Goal: Information Seeking & Learning: Learn about a topic

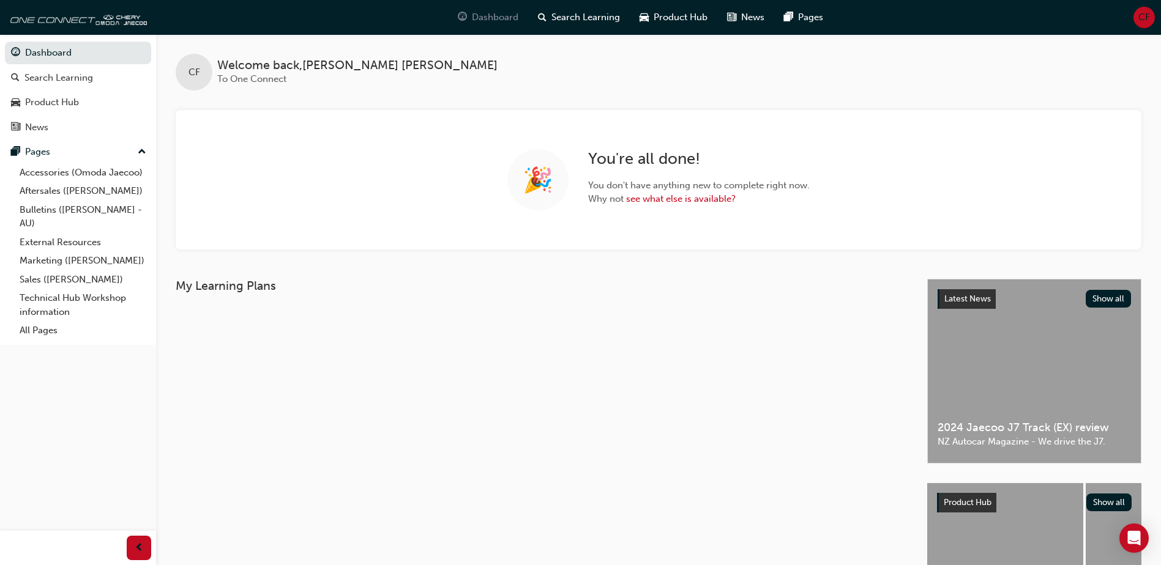
click at [497, 20] on span "Dashboard" at bounding box center [495, 17] width 46 height 14
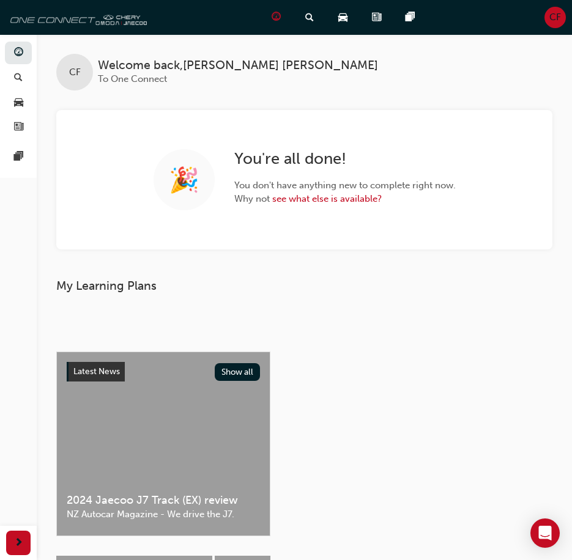
click at [91, 21] on img at bounding box center [76, 17] width 141 height 24
click at [374, 21] on span "news-icon" at bounding box center [376, 17] width 9 height 15
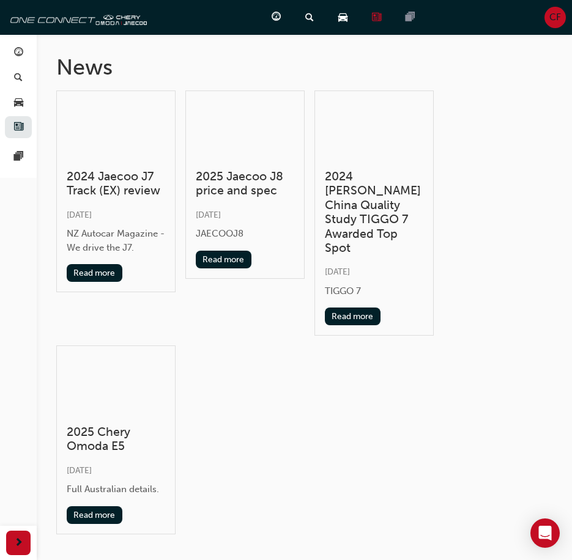
click at [414, 18] on span "pages-icon" at bounding box center [410, 17] width 9 height 15
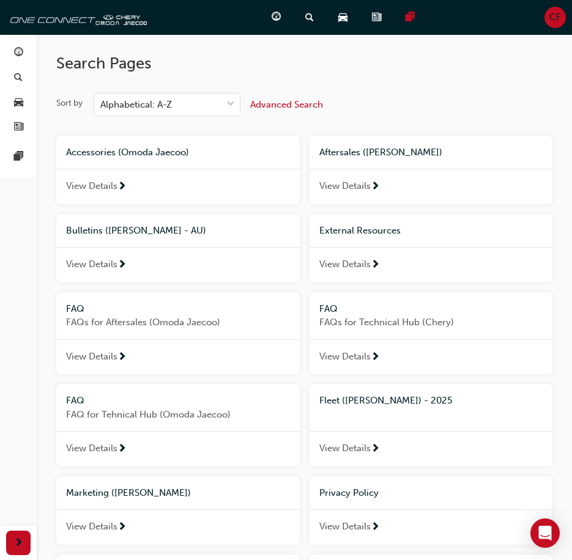
click at [392, 150] on span "Aftersales ([PERSON_NAME])" at bounding box center [380, 152] width 123 height 11
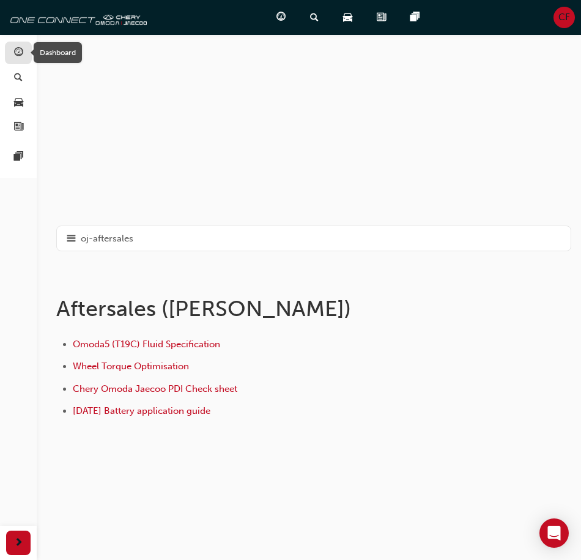
click at [18, 56] on span "guage-icon" at bounding box center [18, 53] width 9 height 11
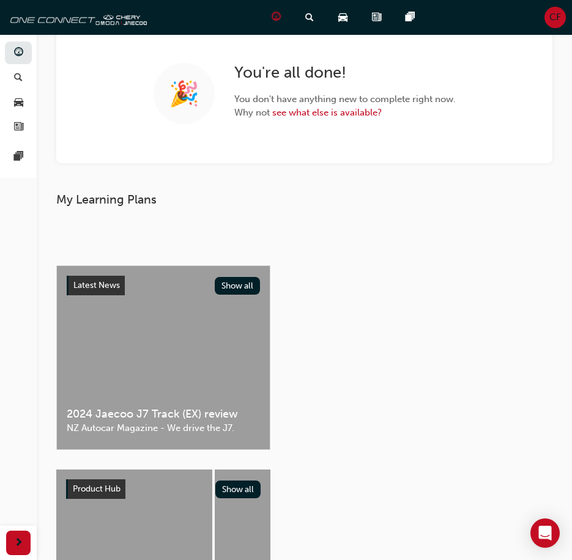
scroll to position [206, 0]
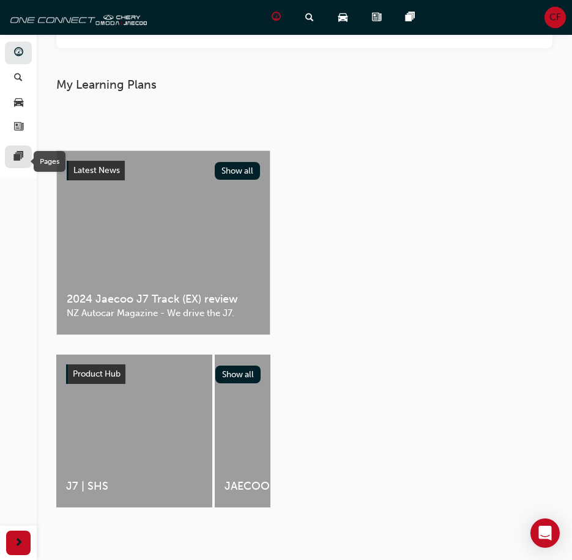
click at [22, 152] on span "pages-icon" at bounding box center [18, 157] width 9 height 11
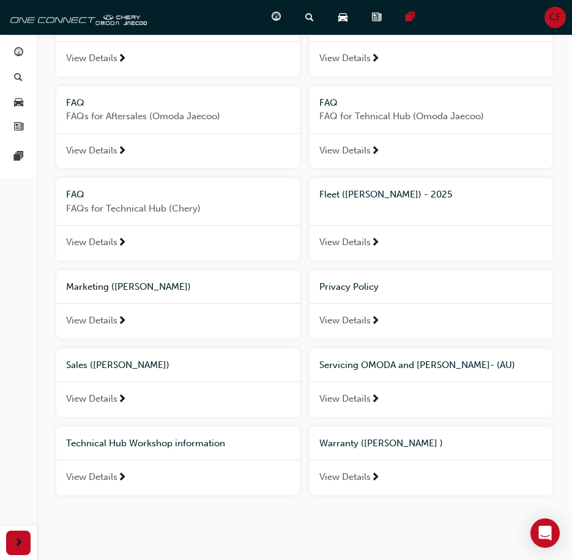
click at [361, 483] on span "View Details" at bounding box center [344, 477] width 51 height 14
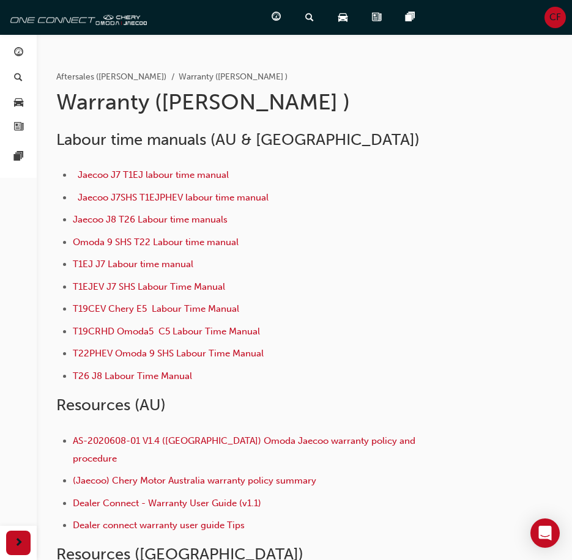
scroll to position [61, 0]
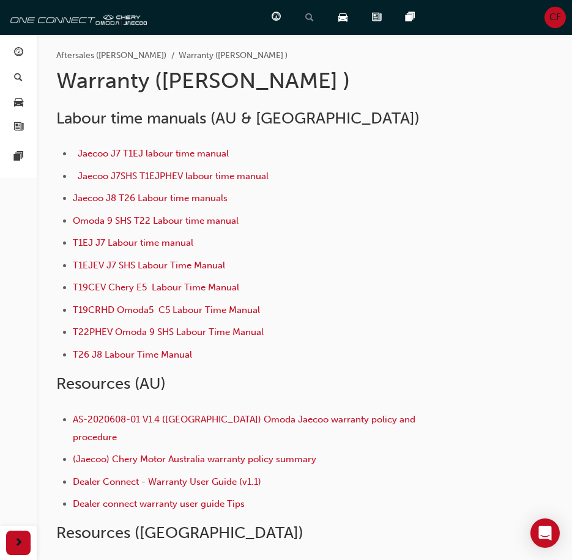
click at [319, 23] on div "Search Learning" at bounding box center [312, 17] width 33 height 25
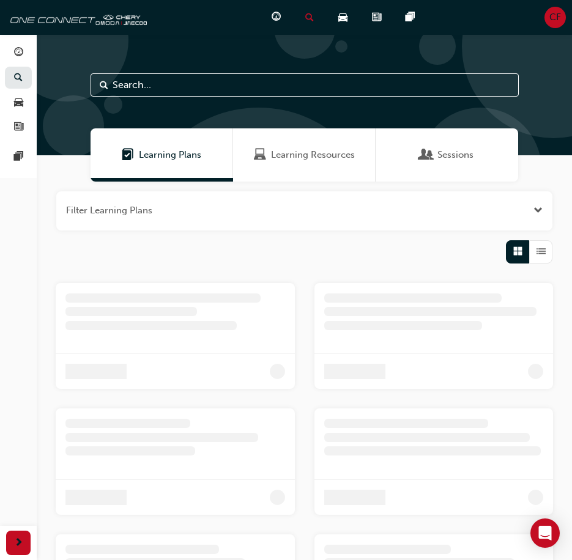
click at [177, 86] on input "text" at bounding box center [305, 84] width 428 height 23
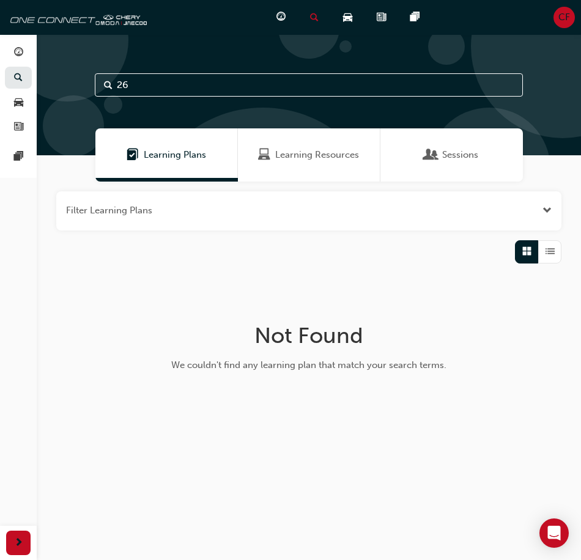
type input "2"
click at [330, 173] on div "Learning Resources" at bounding box center [309, 154] width 143 height 53
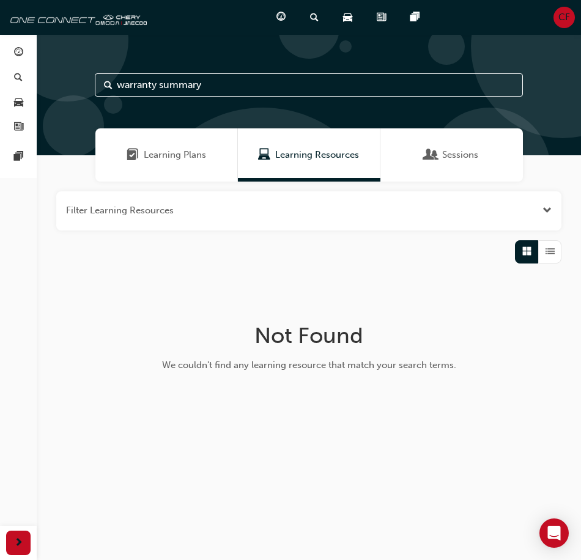
click at [446, 159] on span "Sessions" at bounding box center [460, 155] width 36 height 14
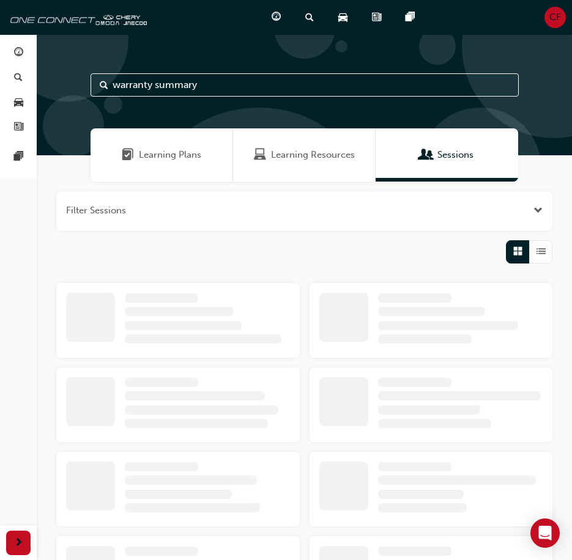
click at [307, 157] on span "Learning Resources" at bounding box center [313, 155] width 84 height 14
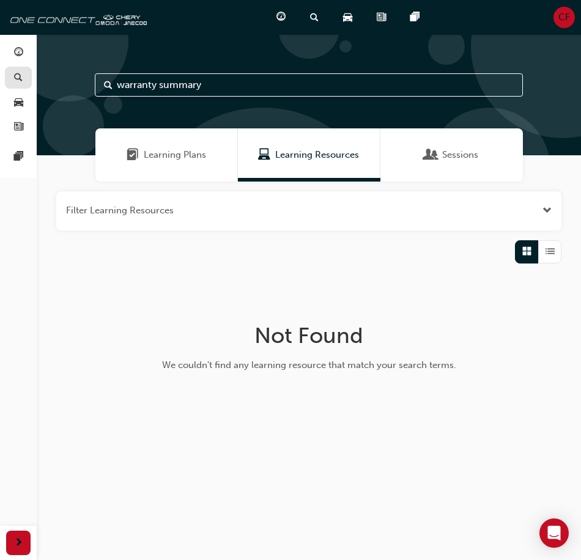
click at [5, 76] on link "button" at bounding box center [18, 78] width 27 height 23
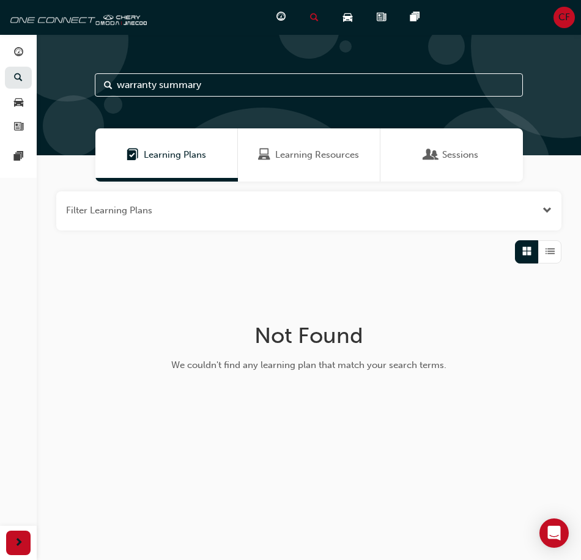
click at [224, 91] on input "warranty summary" at bounding box center [309, 84] width 428 height 23
type input "war"
click at [159, 161] on span "Learning Plans" at bounding box center [175, 155] width 62 height 14
click at [321, 12] on div "Search Learning" at bounding box center [316, 17] width 33 height 25
click at [277, 21] on span "guage-icon" at bounding box center [281, 17] width 9 height 15
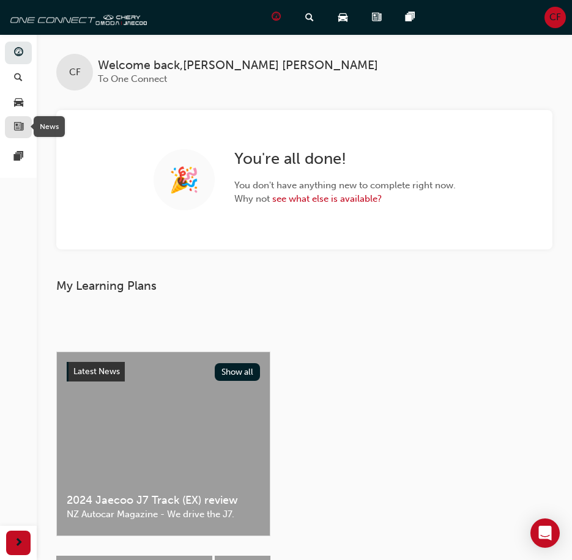
click at [13, 128] on div "button" at bounding box center [18, 127] width 15 height 15
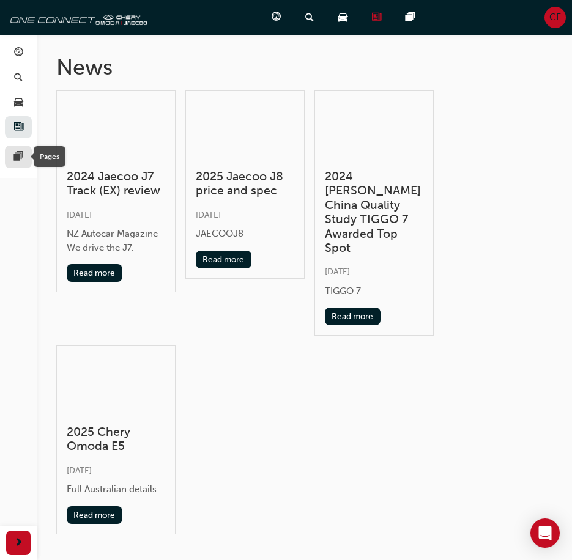
click at [13, 158] on div at bounding box center [18, 156] width 15 height 15
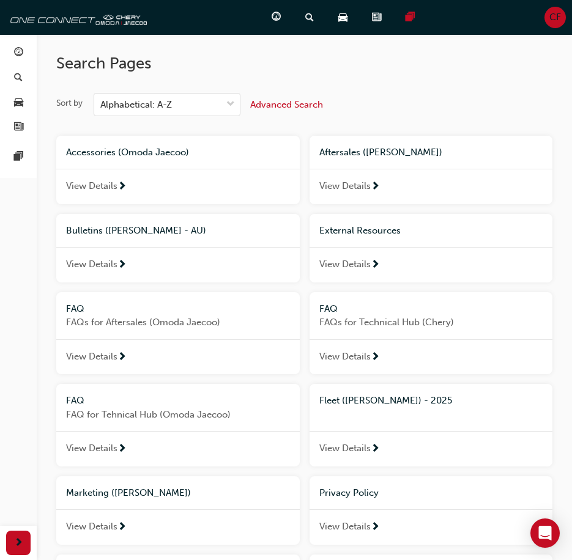
click at [368, 262] on span "View Details" at bounding box center [344, 265] width 51 height 14
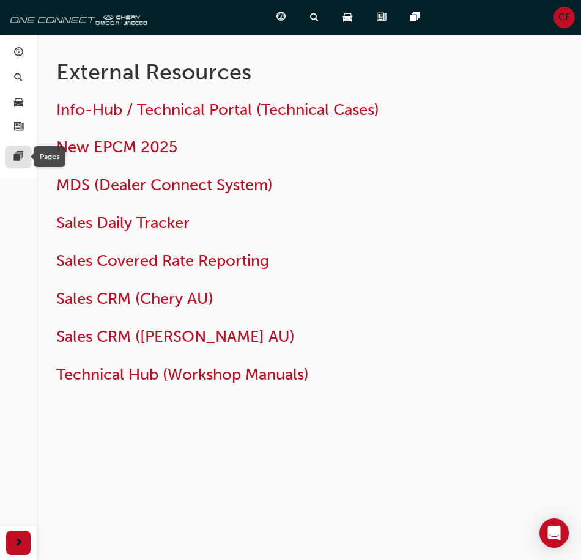
click at [18, 156] on span "pages-icon" at bounding box center [18, 157] width 9 height 11
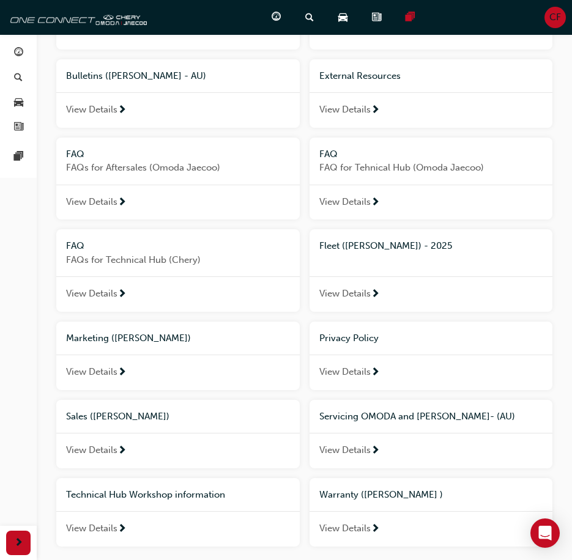
scroll to position [184, 0]
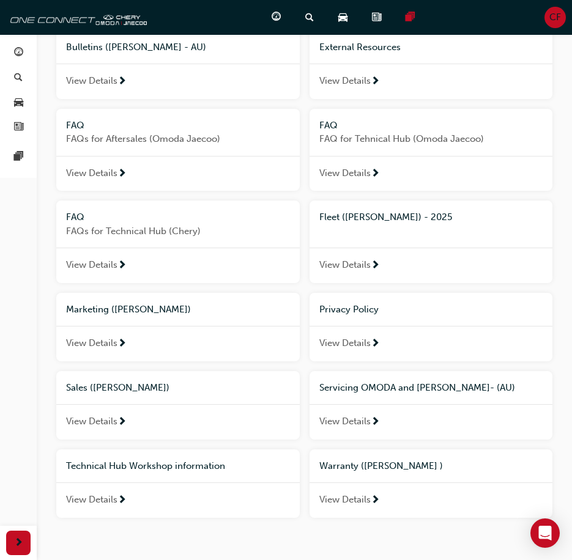
click at [341, 497] on span "View Details" at bounding box center [344, 500] width 51 height 14
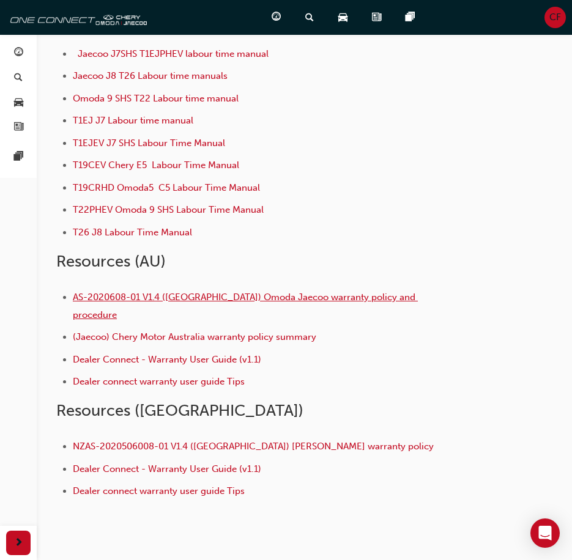
click at [263, 297] on span "AS-2020608-01 V1.4 (Australia) Omoda Jaecoo warranty policy and procedure" at bounding box center [245, 306] width 345 height 29
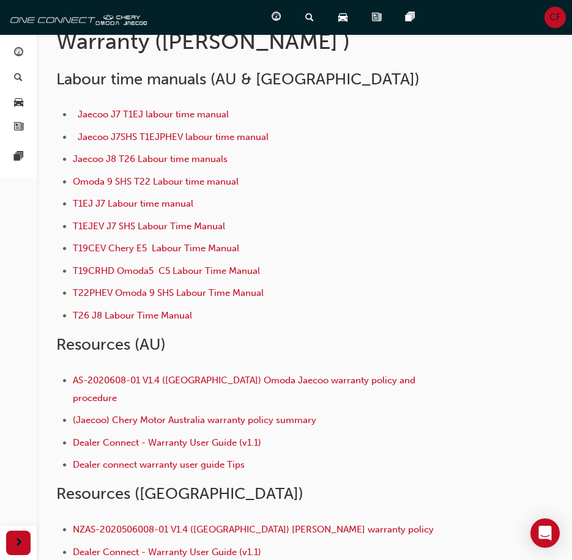
scroll to position [122, 0]
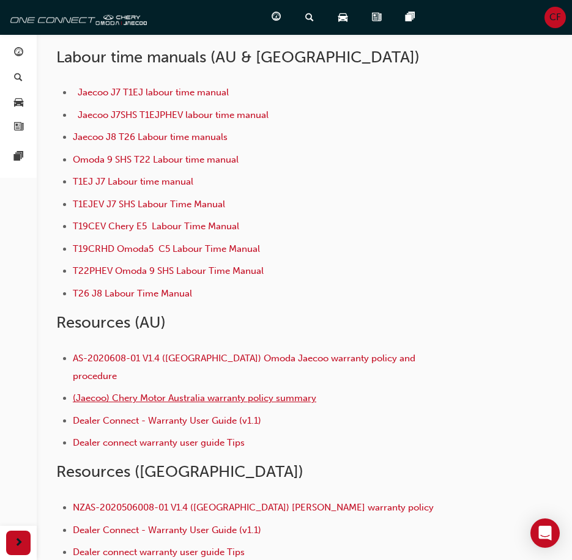
click at [238, 393] on span "(Jaecoo) Chery Motor Australia warranty policy summary" at bounding box center [194, 398] width 243 height 11
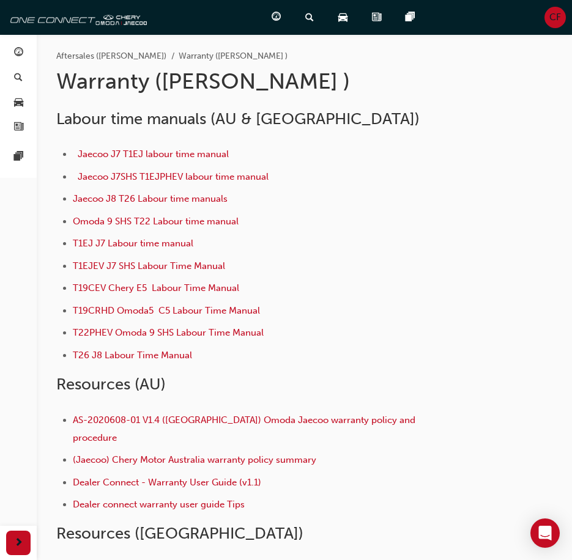
scroll to position [61, 0]
click at [275, 17] on span "guage-icon" at bounding box center [276, 17] width 9 height 15
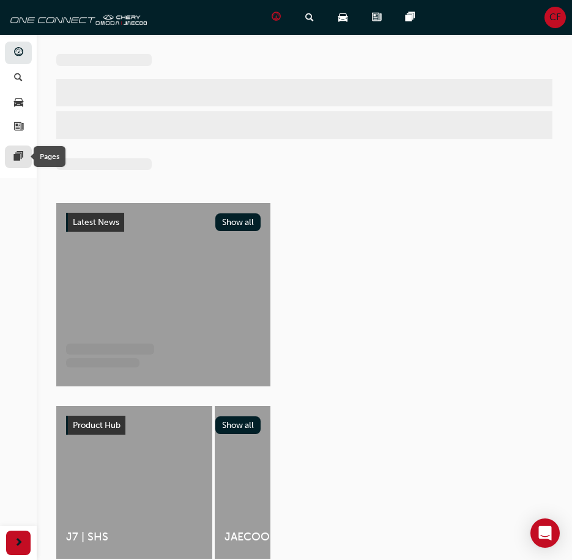
click at [17, 155] on span "pages-icon" at bounding box center [18, 157] width 9 height 11
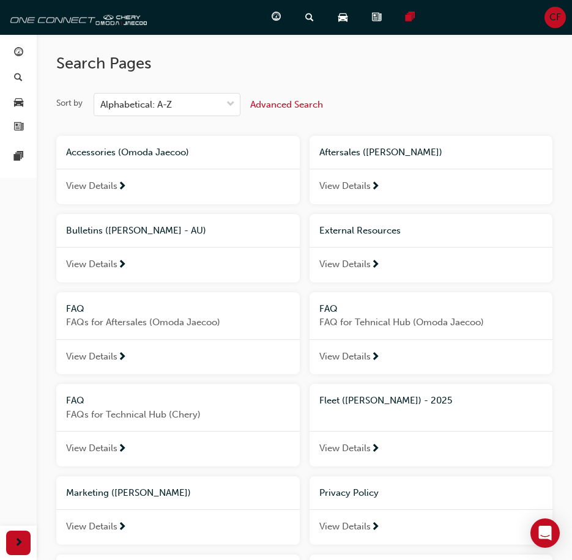
click at [334, 190] on span "View Details" at bounding box center [344, 186] width 51 height 14
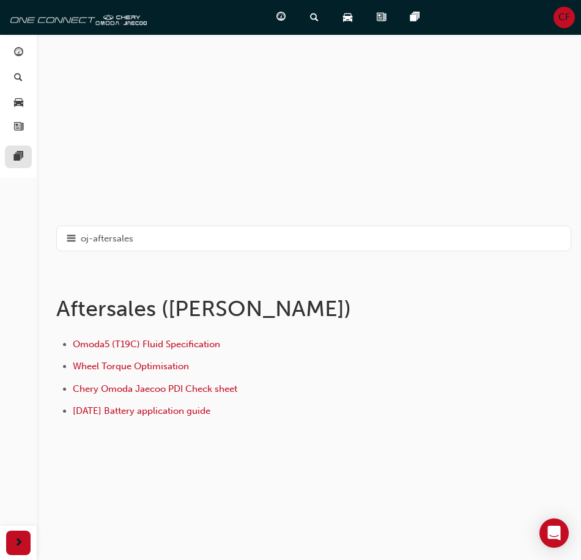
click at [8, 157] on link at bounding box center [18, 157] width 27 height 23
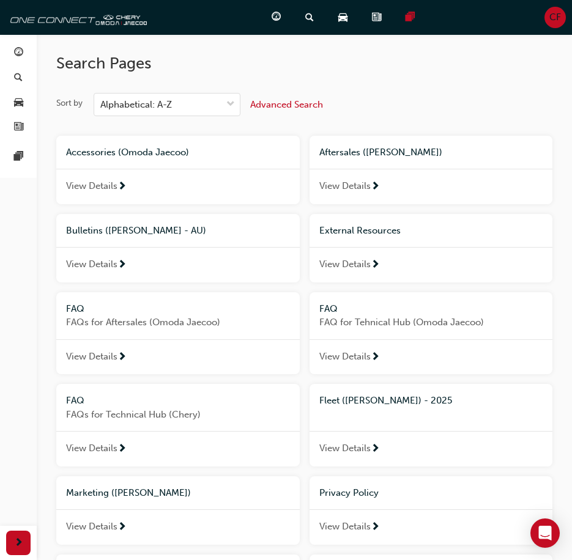
click at [342, 264] on span "View Details" at bounding box center [344, 265] width 51 height 14
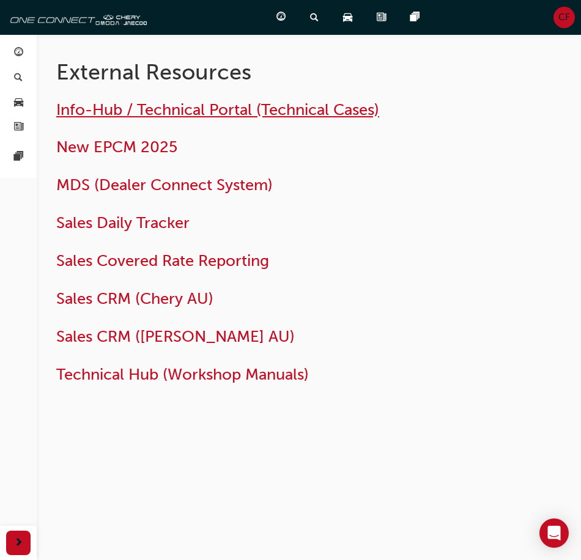
click at [251, 114] on span "Info-Hub / Technical Portal (Technical Cases)" at bounding box center [217, 109] width 323 height 19
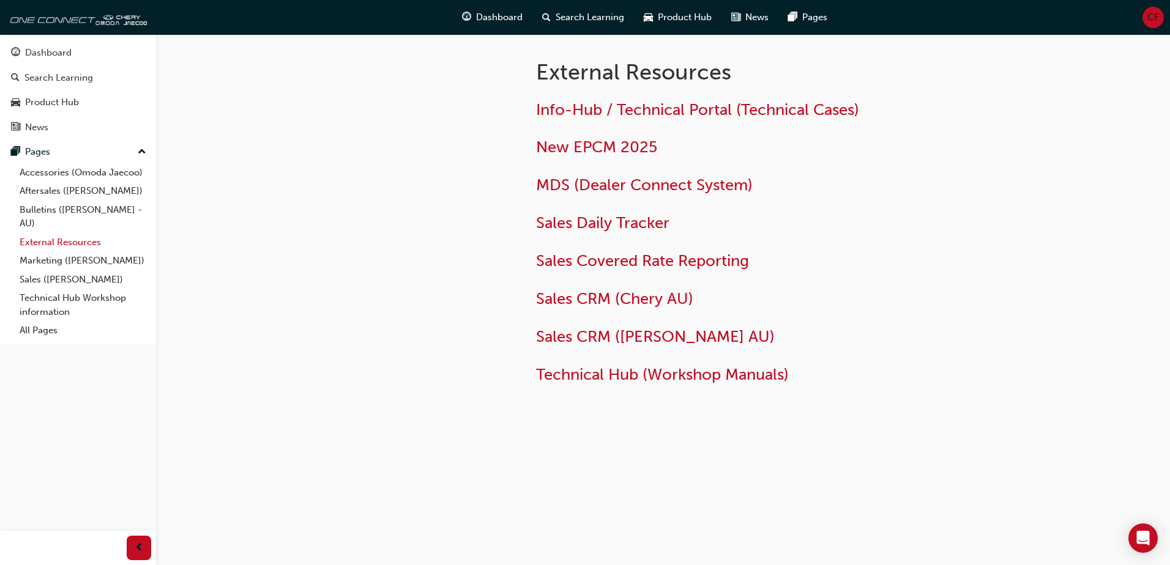
click at [97, 244] on link "External Resources" at bounding box center [83, 242] width 136 height 19
click at [60, 304] on link "Technical Hub Workshop information" at bounding box center [83, 305] width 136 height 32
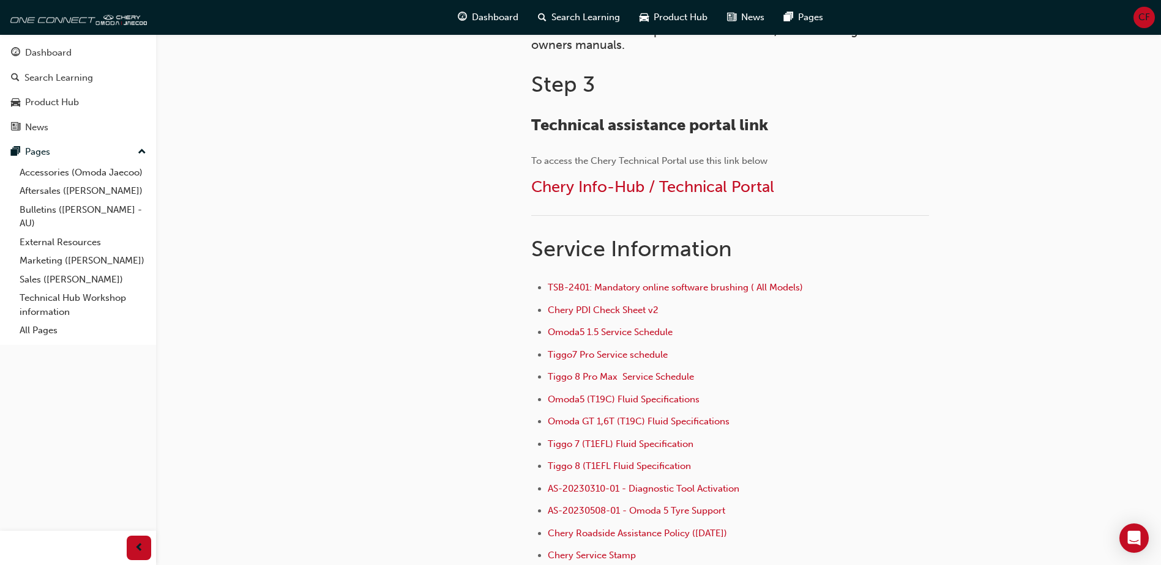
scroll to position [734, 0]
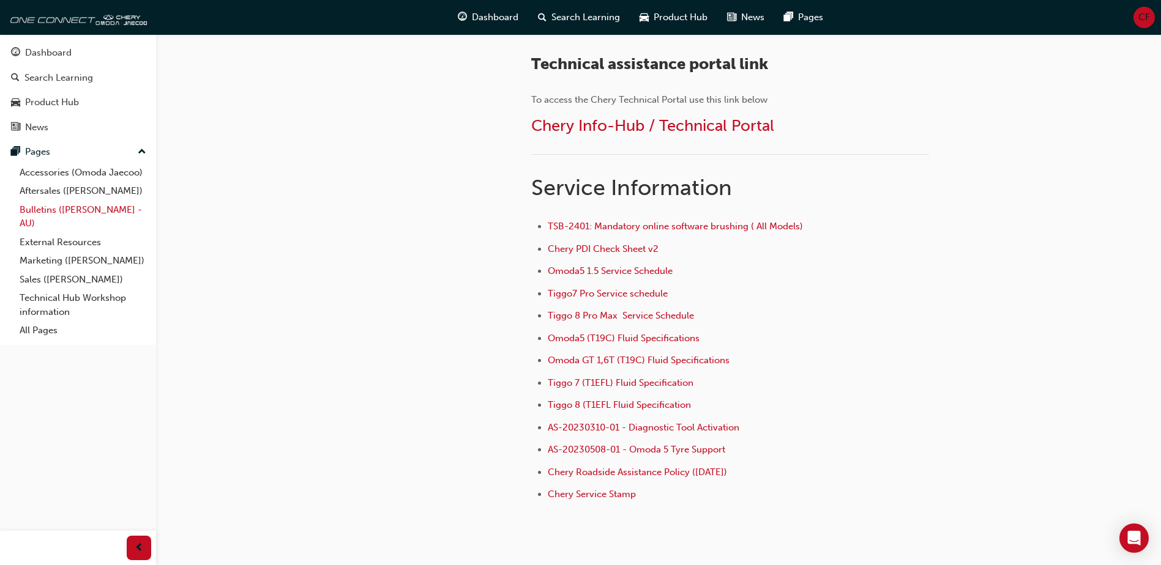
click at [83, 217] on link "Bulletins ([PERSON_NAME] - AU)" at bounding box center [83, 217] width 136 height 32
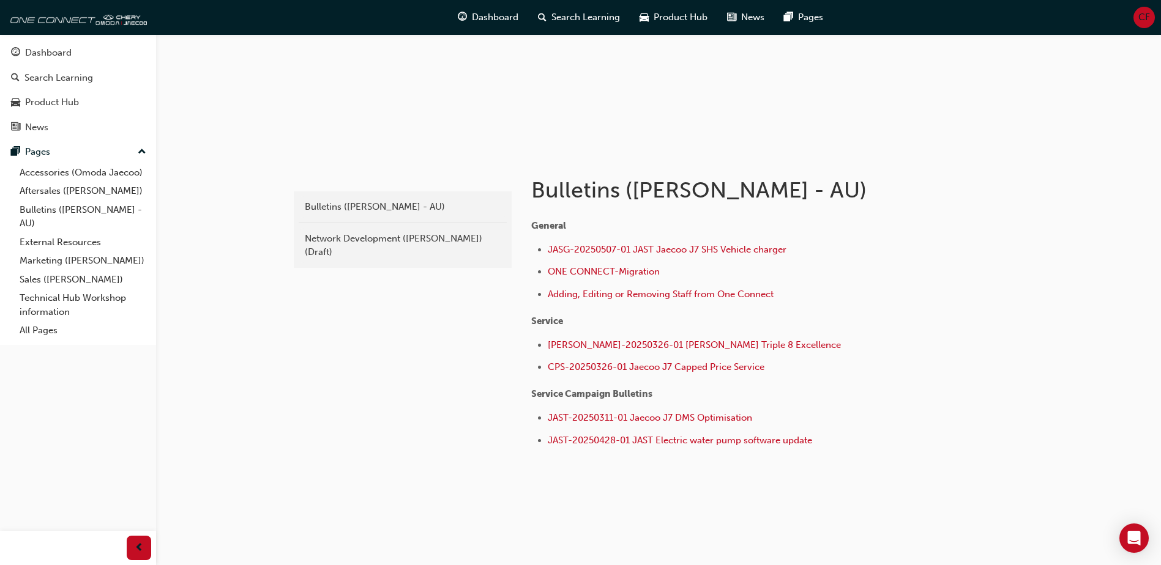
scroll to position [130, 0]
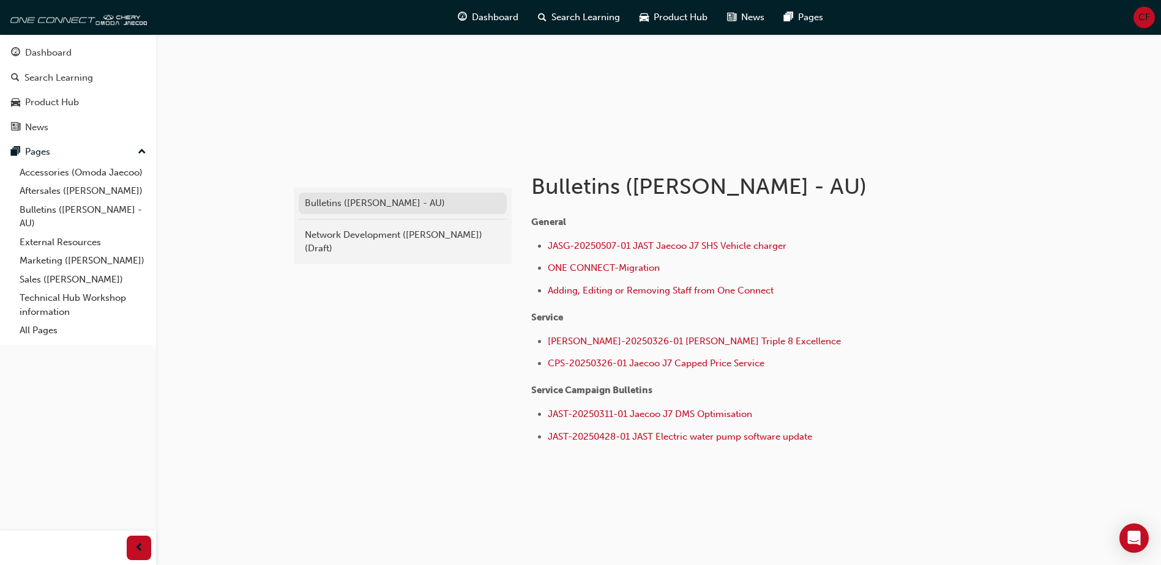
click at [358, 210] on link "Bulletins ([PERSON_NAME] - AU)" at bounding box center [403, 203] width 208 height 21
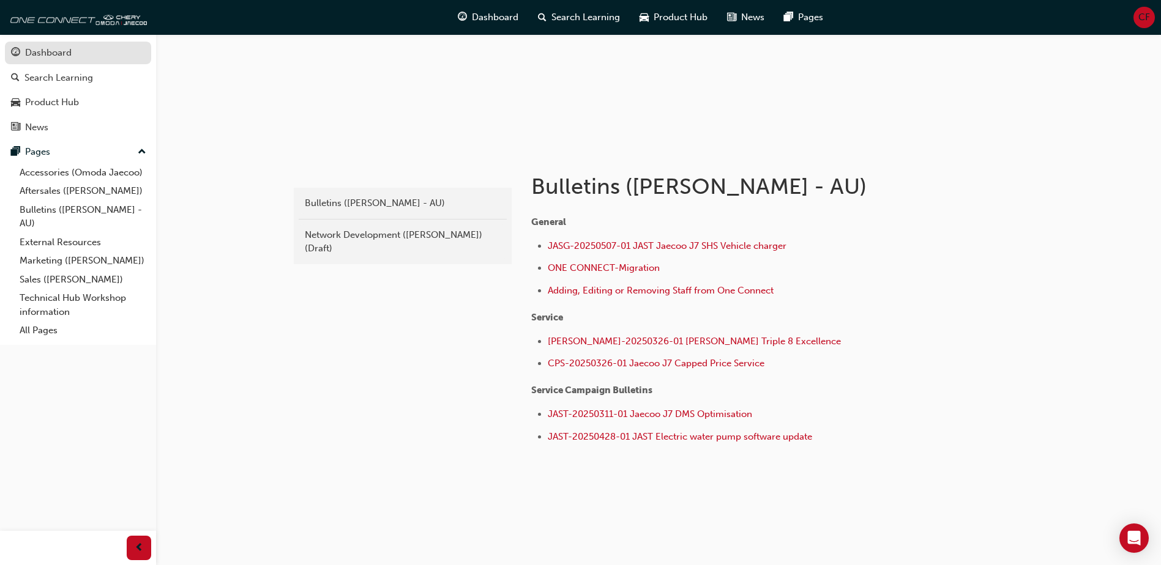
click at [46, 51] on div "Dashboard" at bounding box center [48, 53] width 46 height 14
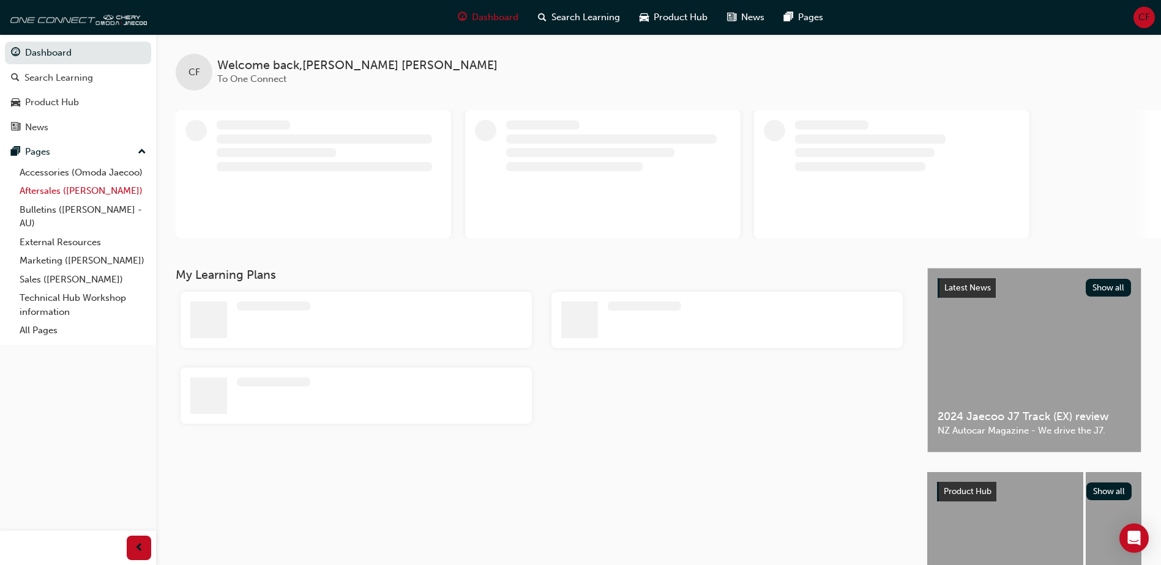
click at [92, 198] on link "Aftersales ([PERSON_NAME])" at bounding box center [83, 191] width 136 height 19
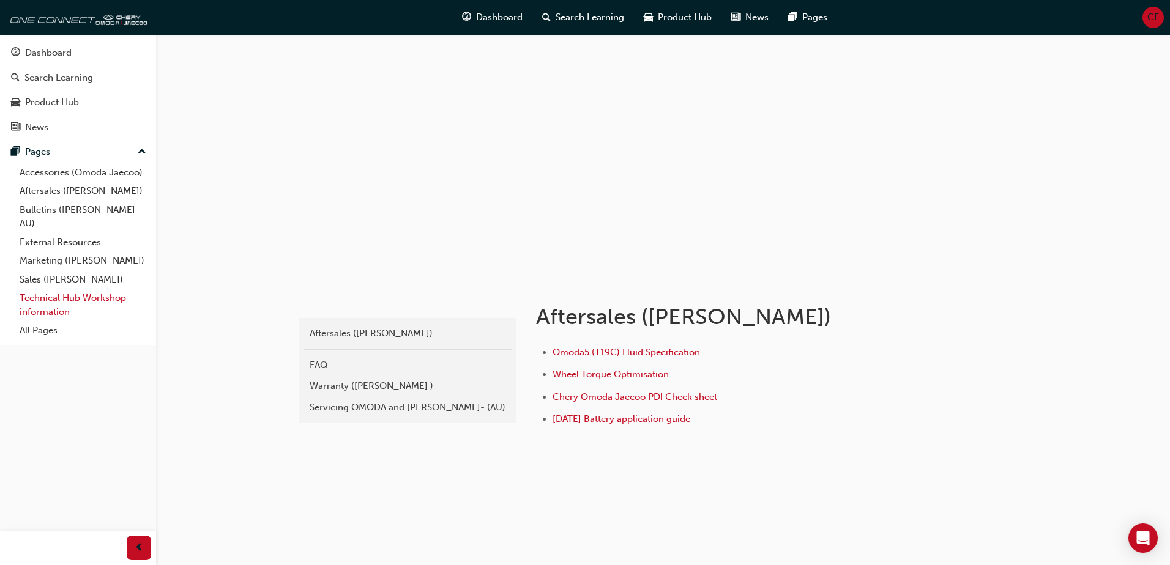
click at [100, 299] on link "Technical Hub Workshop information" at bounding box center [83, 305] width 136 height 32
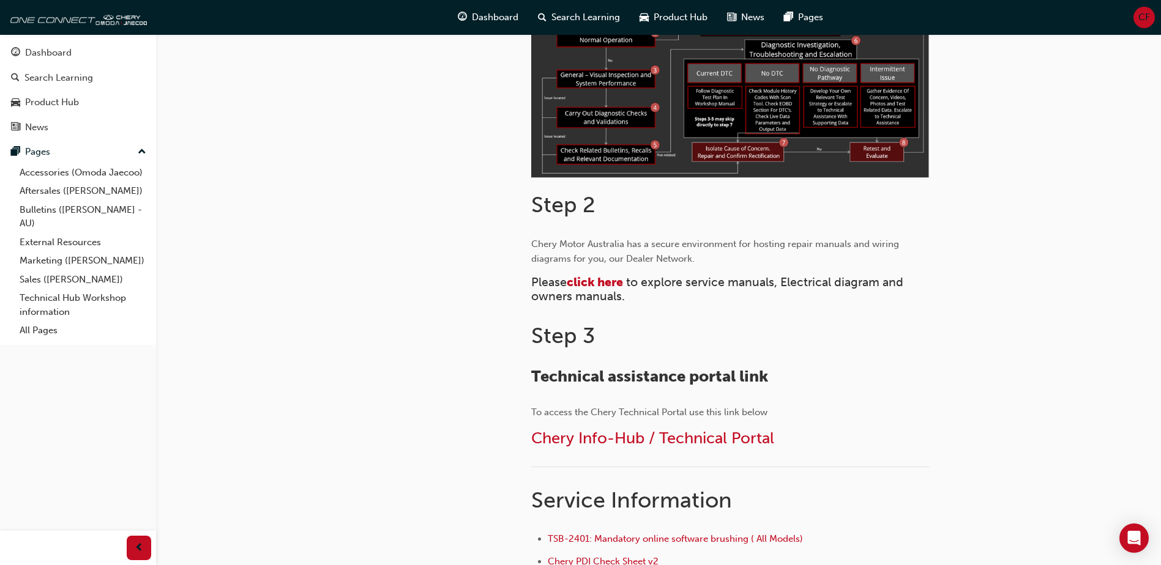
scroll to position [428, 0]
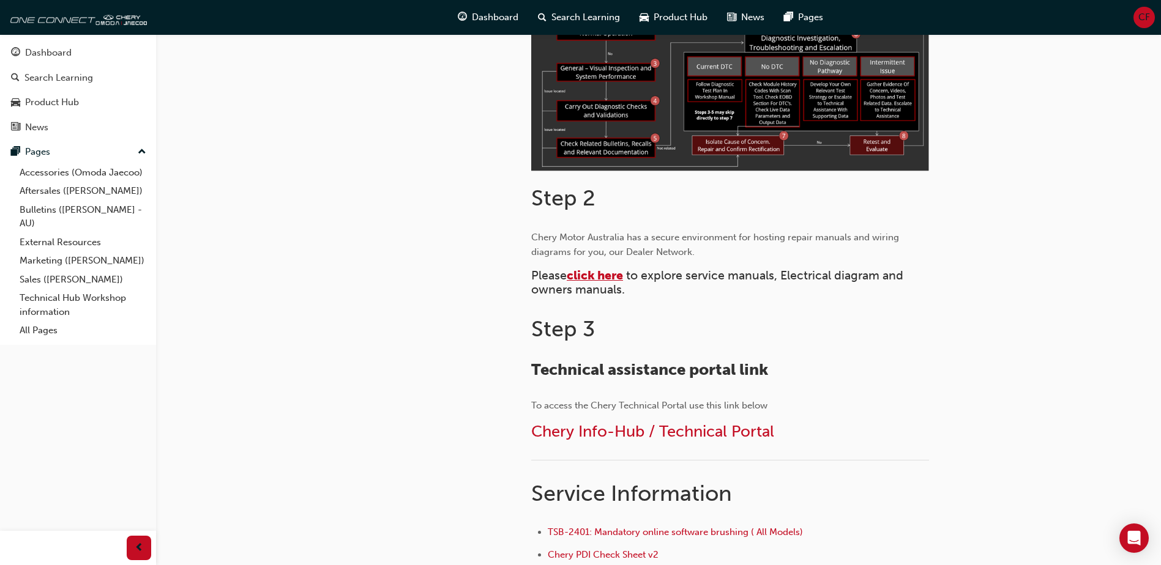
click at [581, 278] on span "click here" at bounding box center [595, 276] width 56 height 14
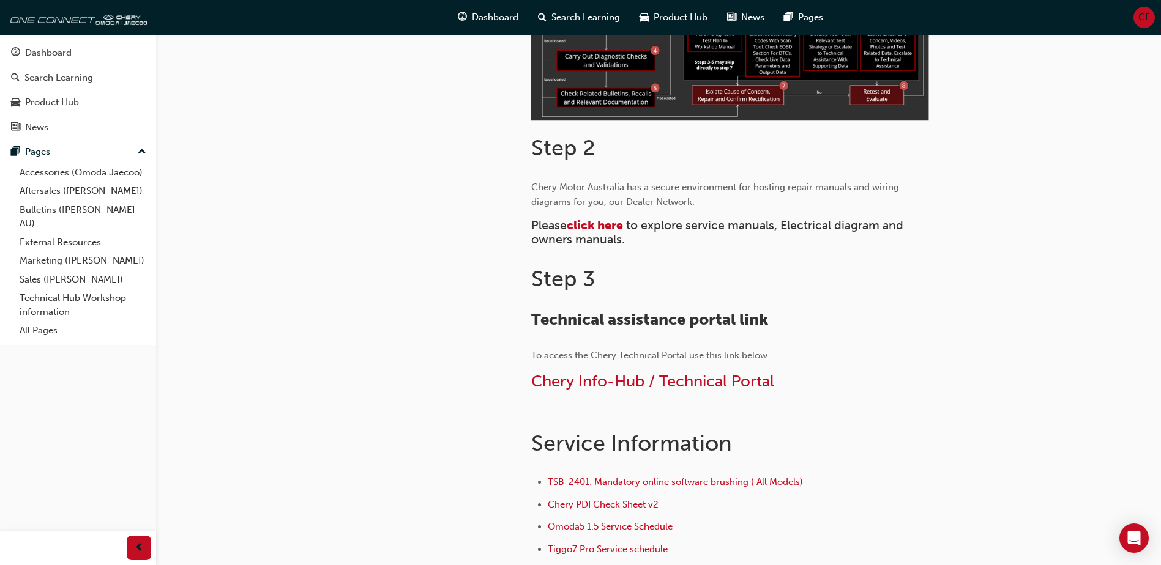
scroll to position [489, 0]
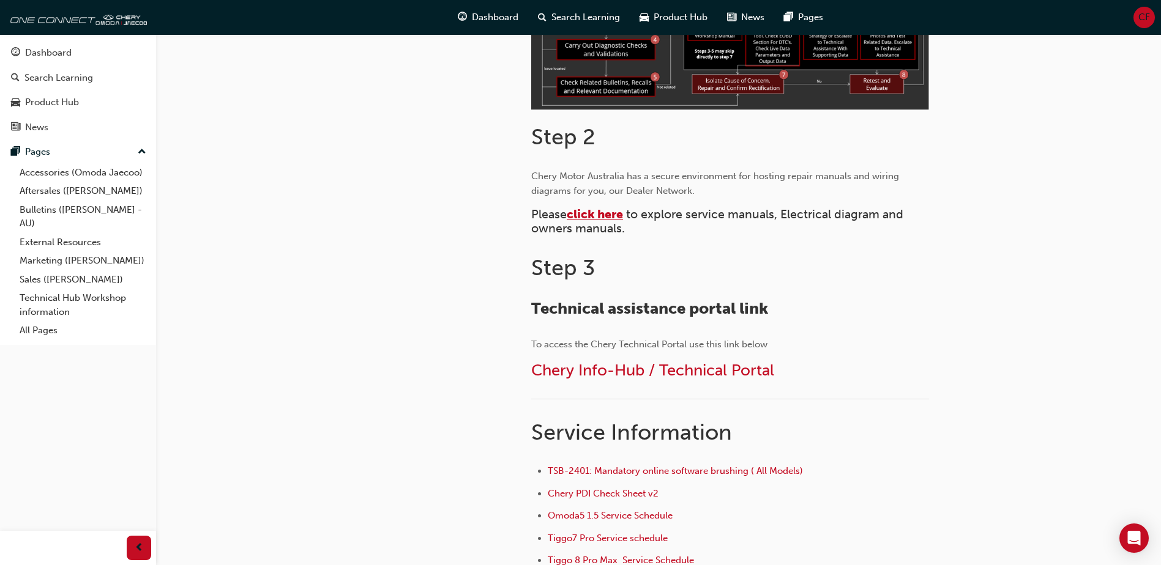
click at [604, 215] on span "click here" at bounding box center [595, 214] width 56 height 14
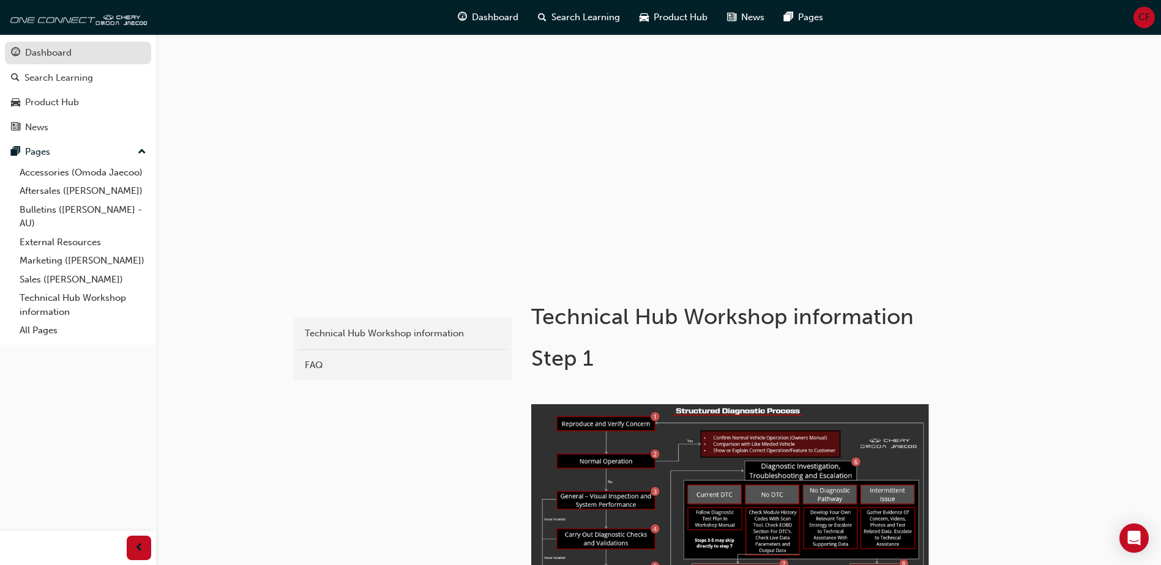
click at [48, 45] on div "Dashboard" at bounding box center [78, 52] width 134 height 15
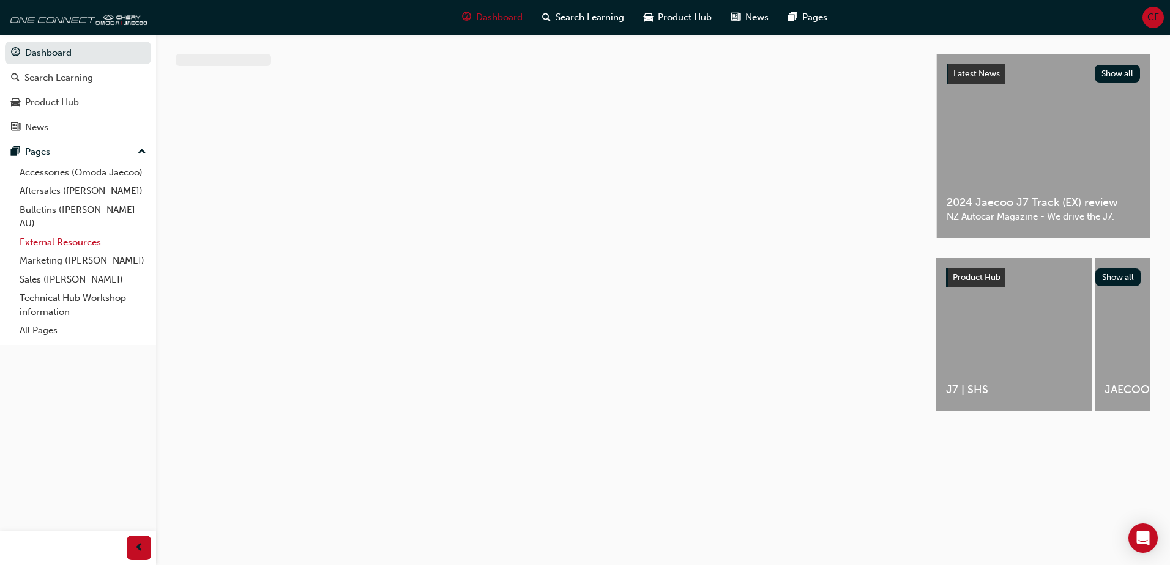
click at [85, 243] on link "External Resources" at bounding box center [83, 242] width 136 height 19
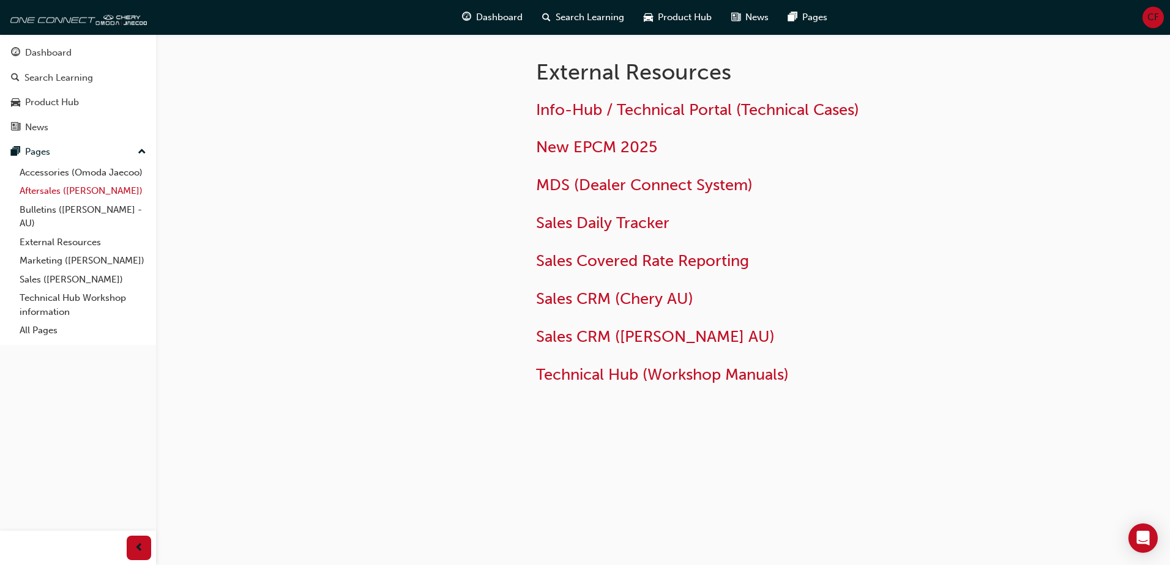
click at [46, 191] on link "Aftersales ([PERSON_NAME])" at bounding box center [83, 191] width 136 height 19
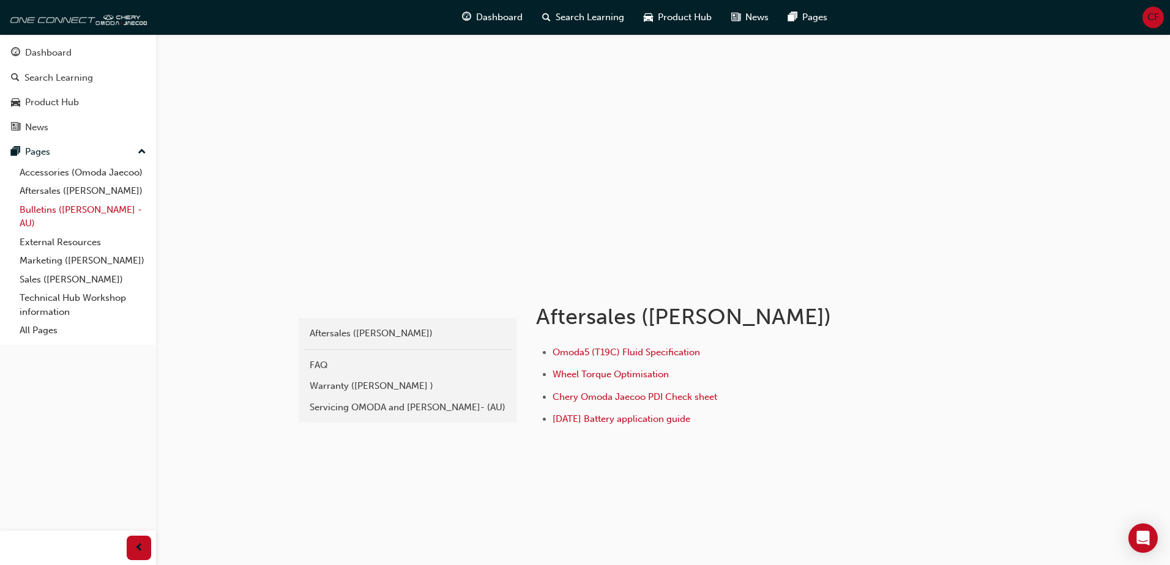
click at [45, 217] on link "Bulletins ([PERSON_NAME] - AU)" at bounding box center [83, 217] width 136 height 32
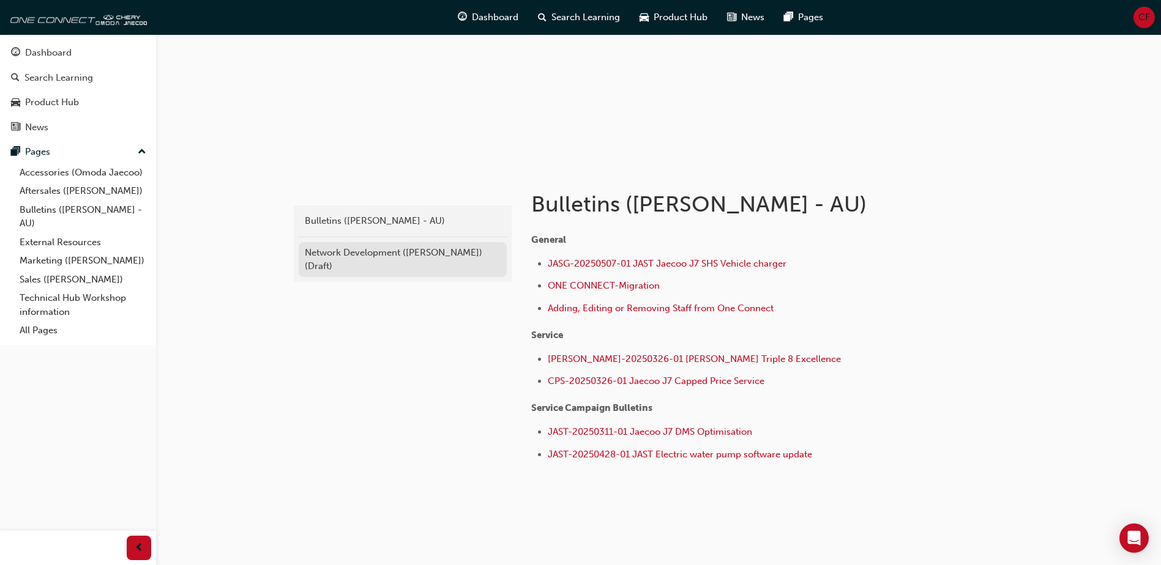
scroll to position [122, 0]
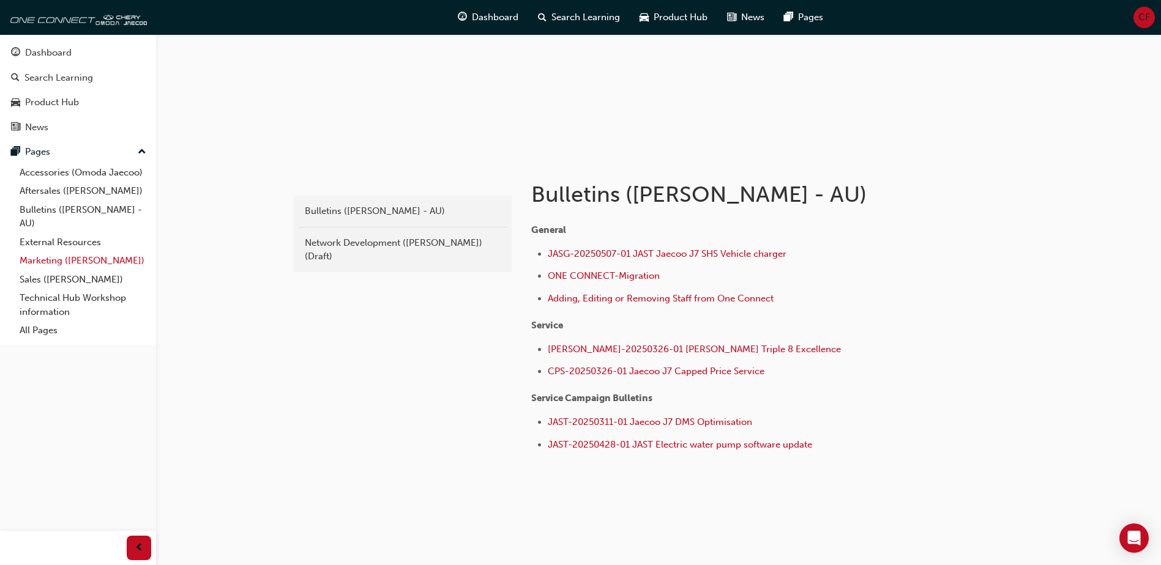
click at [82, 268] on link "Marketing ([PERSON_NAME])" at bounding box center [83, 260] width 136 height 19
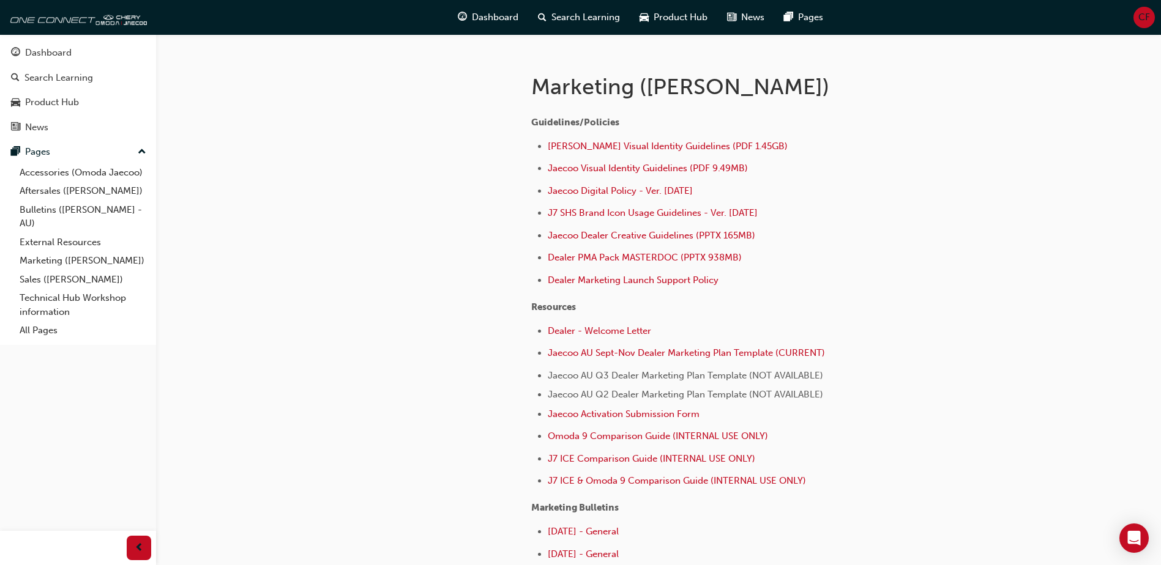
scroll to position [226, 0]
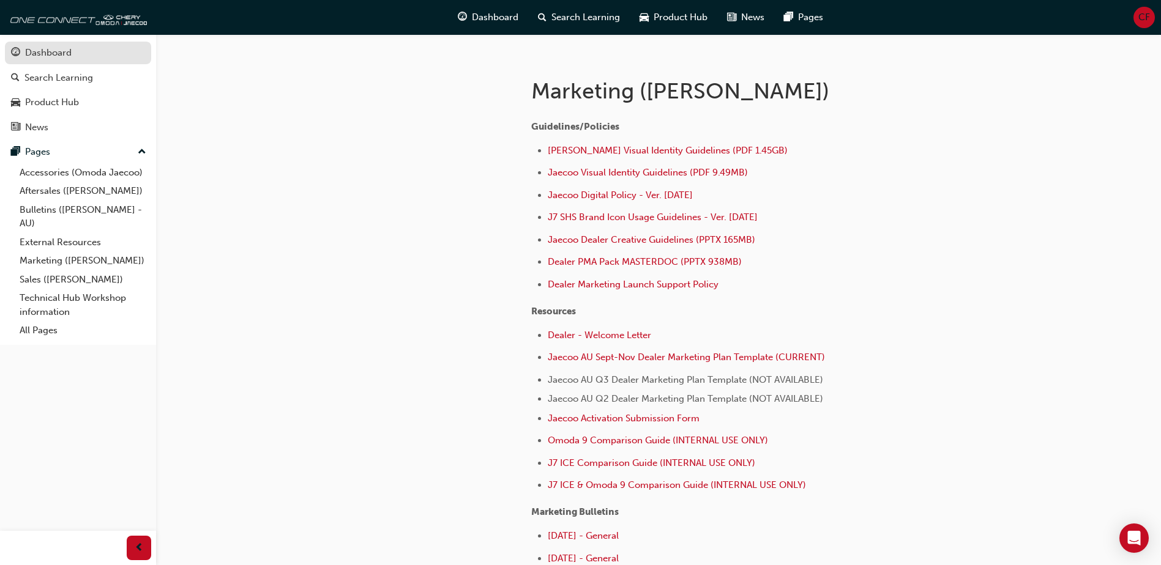
click at [46, 58] on div "Dashboard" at bounding box center [48, 53] width 46 height 14
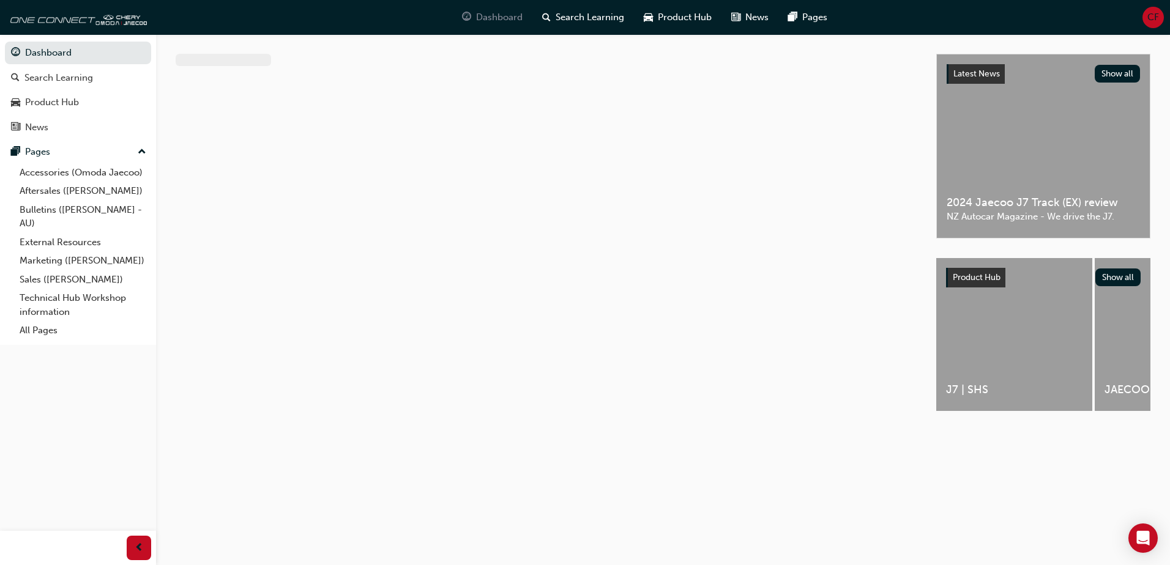
click at [505, 20] on span "Dashboard" at bounding box center [499, 17] width 46 height 14
click at [570, 16] on span "Search Learning" at bounding box center [590, 17] width 69 height 14
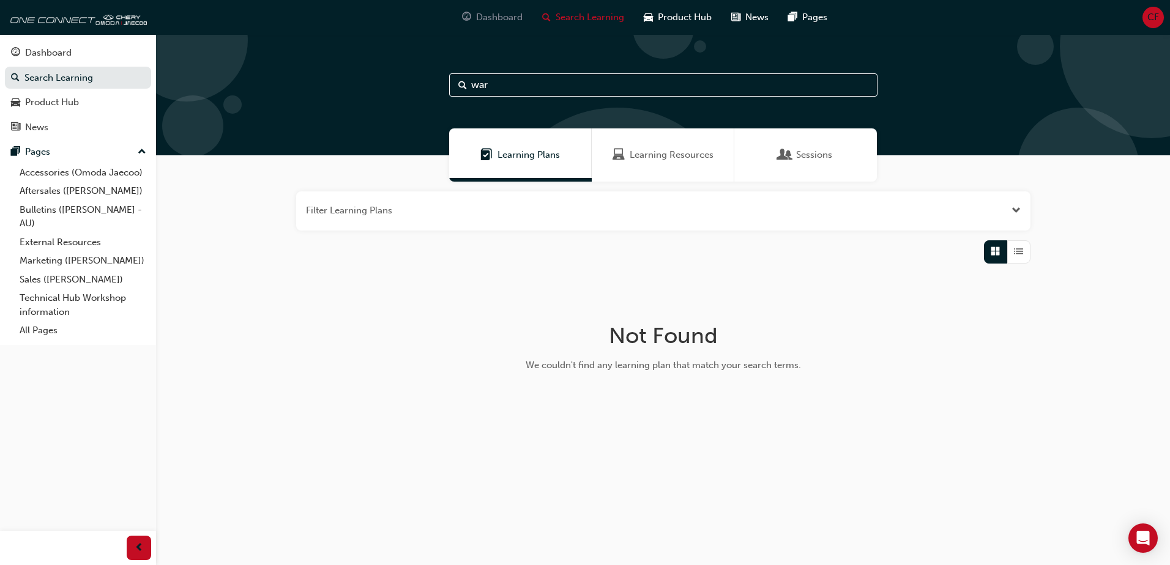
click at [508, 18] on span "Dashboard" at bounding box center [499, 17] width 46 height 14
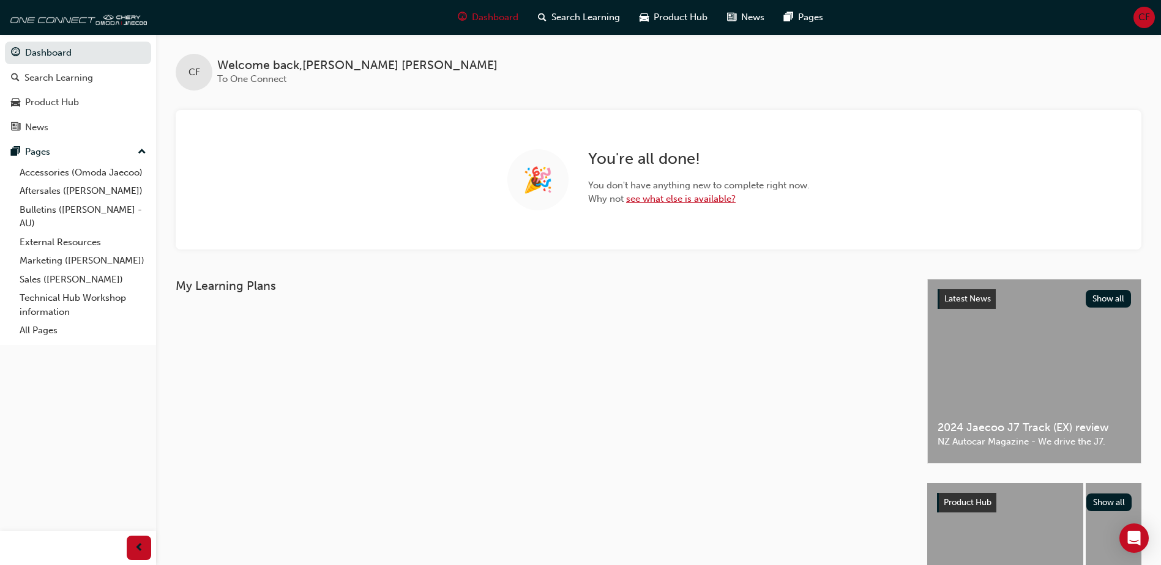
click at [700, 201] on link "see what else is available?" at bounding box center [681, 198] width 110 height 11
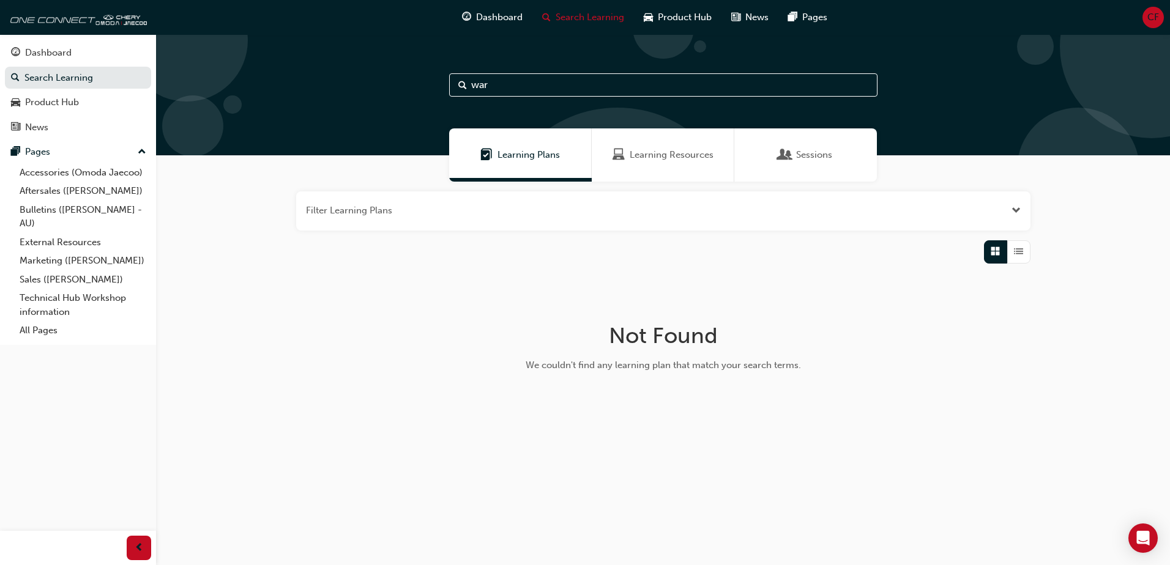
click at [983, 214] on button "button" at bounding box center [663, 210] width 734 height 39
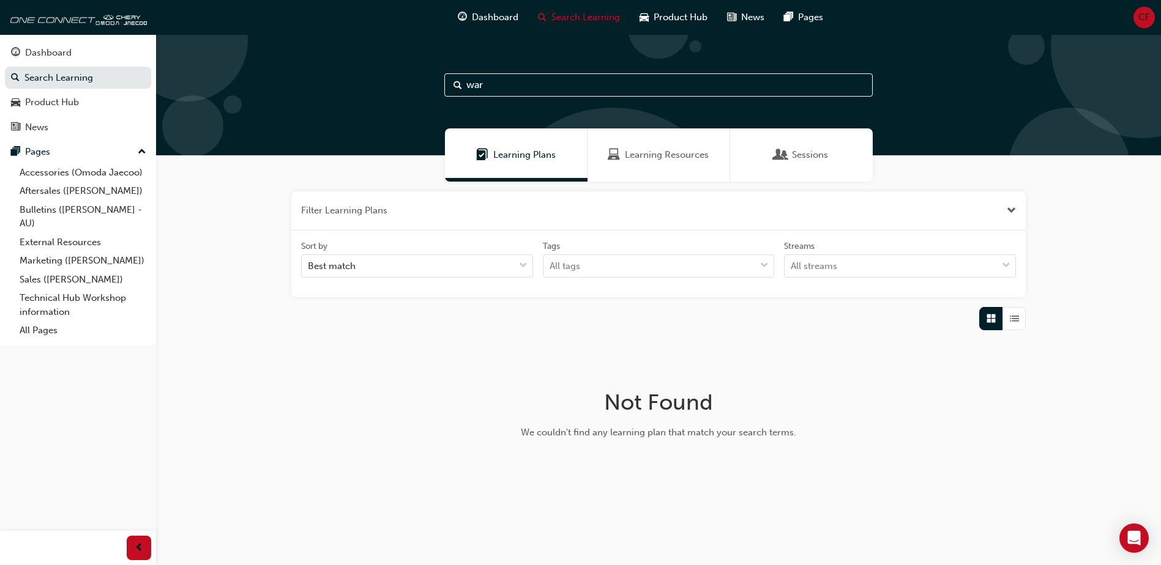
click at [650, 146] on div "Learning Resources" at bounding box center [658, 154] width 143 height 53
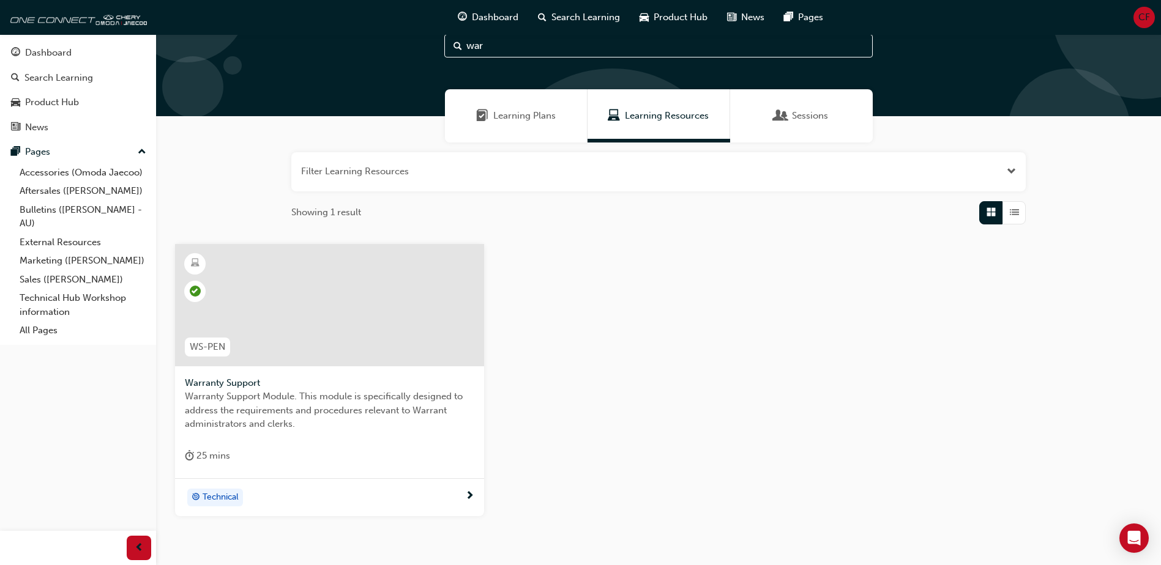
scroll to position [61, 0]
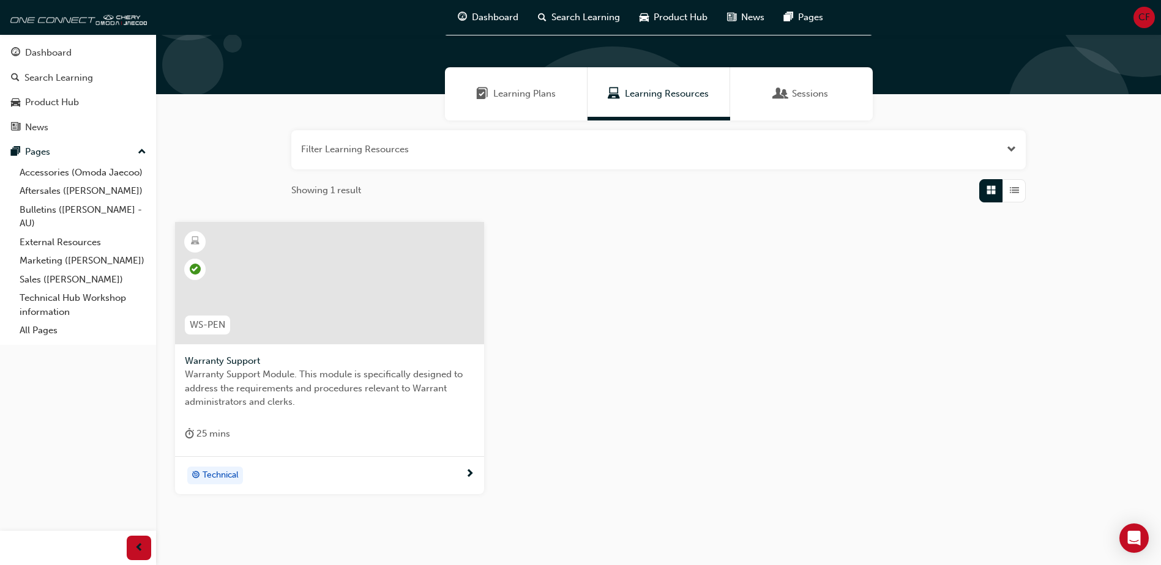
click at [868, 75] on div "Sessions" at bounding box center [801, 93] width 143 height 53
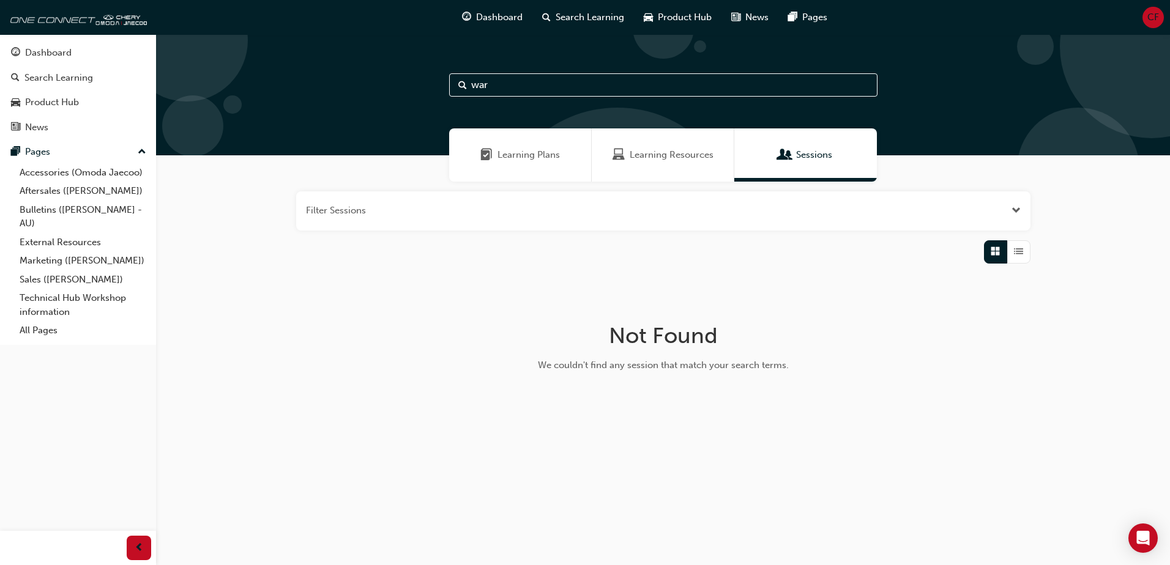
click at [717, 157] on div "Learning Resources" at bounding box center [663, 154] width 143 height 53
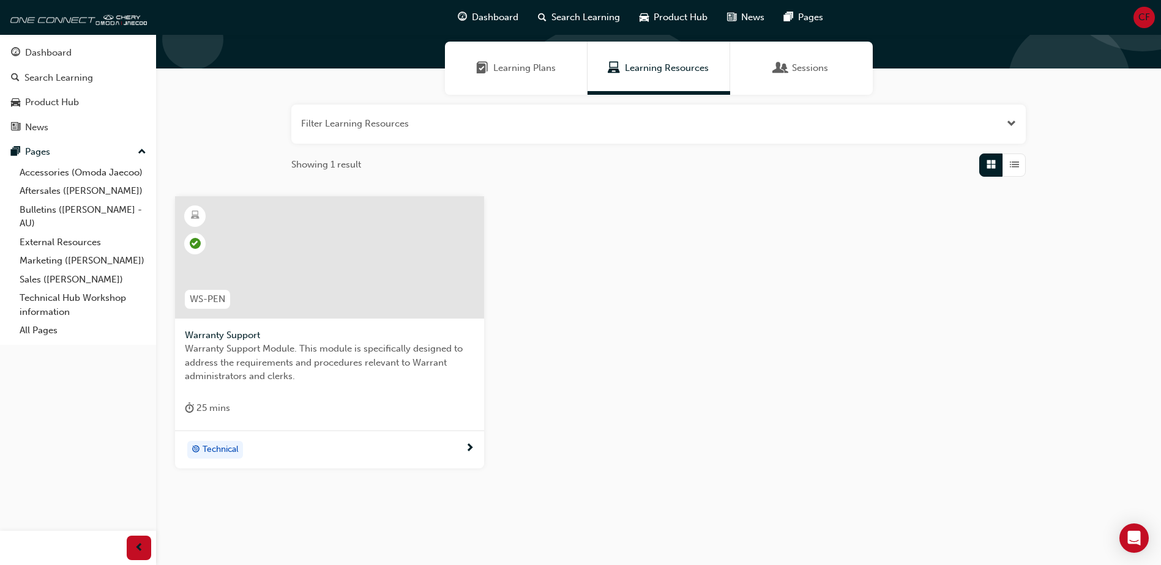
scroll to position [109, 0]
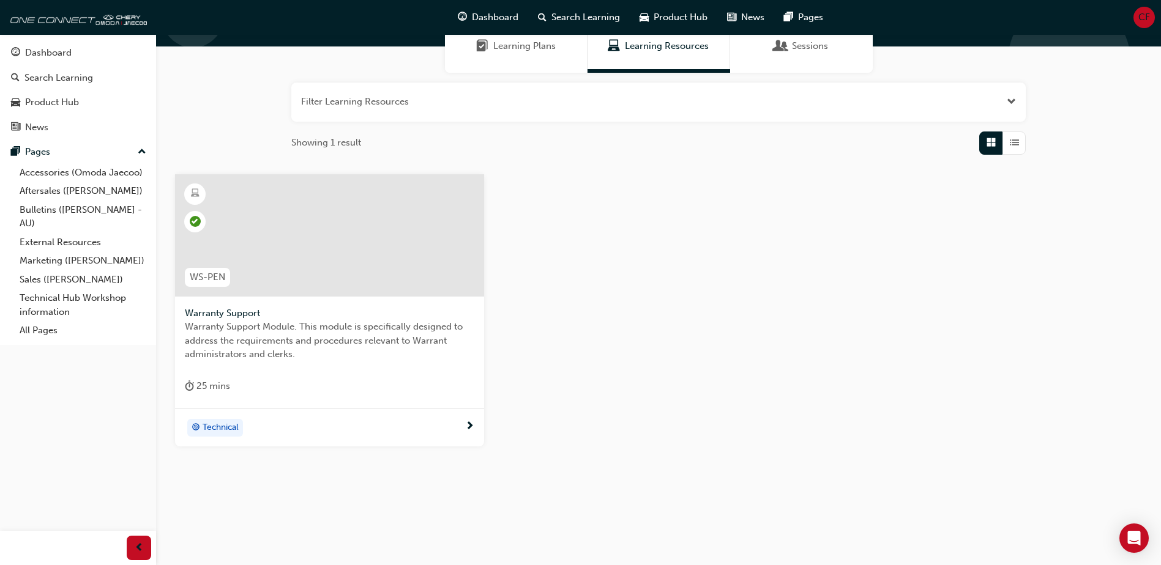
click at [518, 59] on div "Learning Plans" at bounding box center [516, 46] width 143 height 53
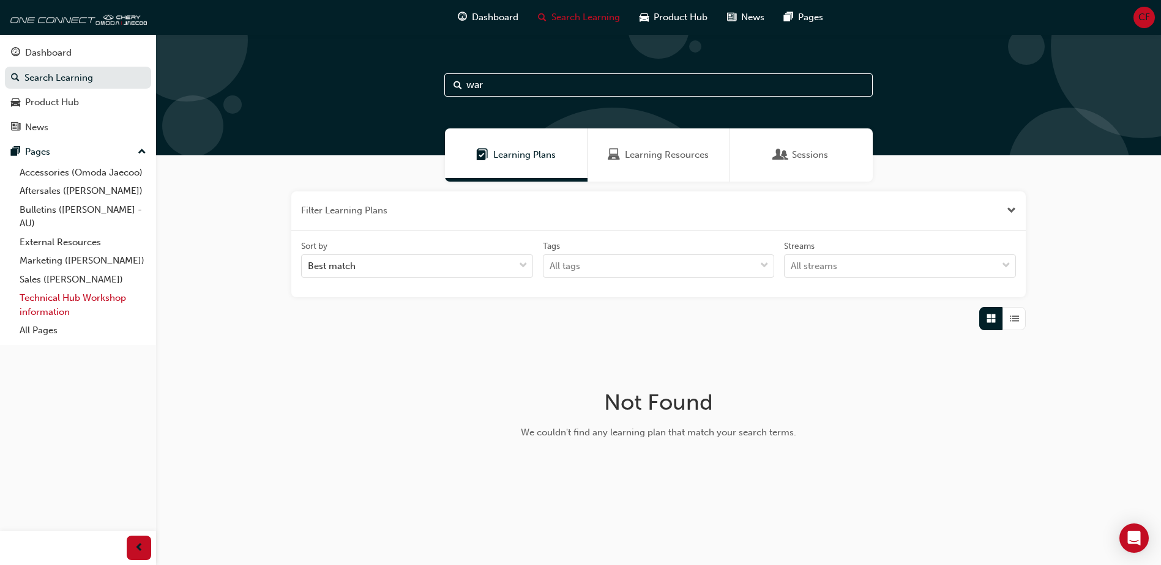
click at [62, 303] on link "Technical Hub Workshop information" at bounding box center [83, 305] width 136 height 32
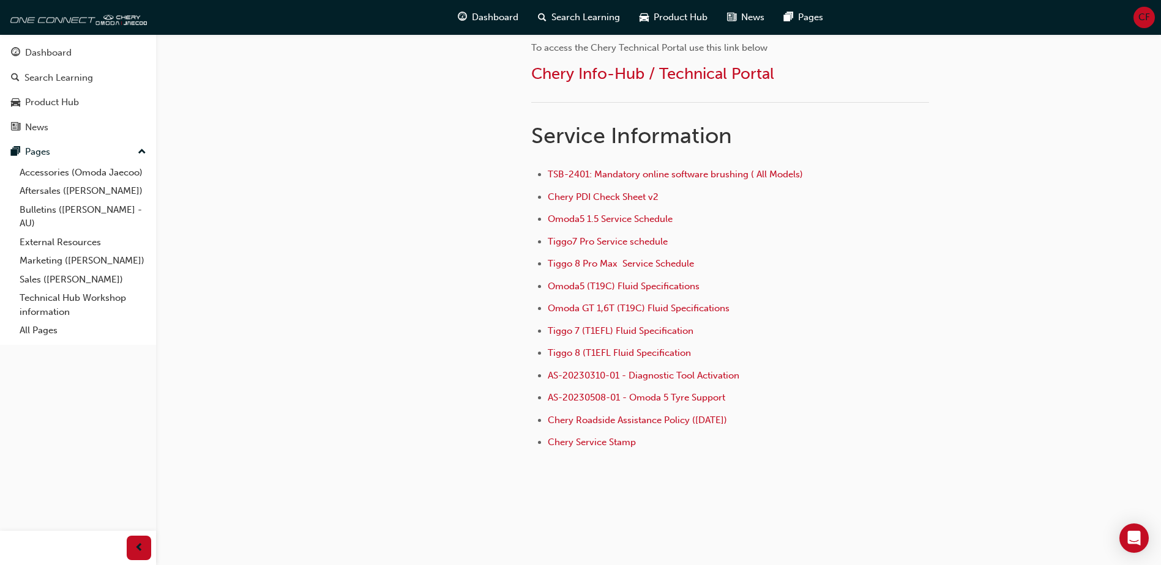
scroll to position [792, 0]
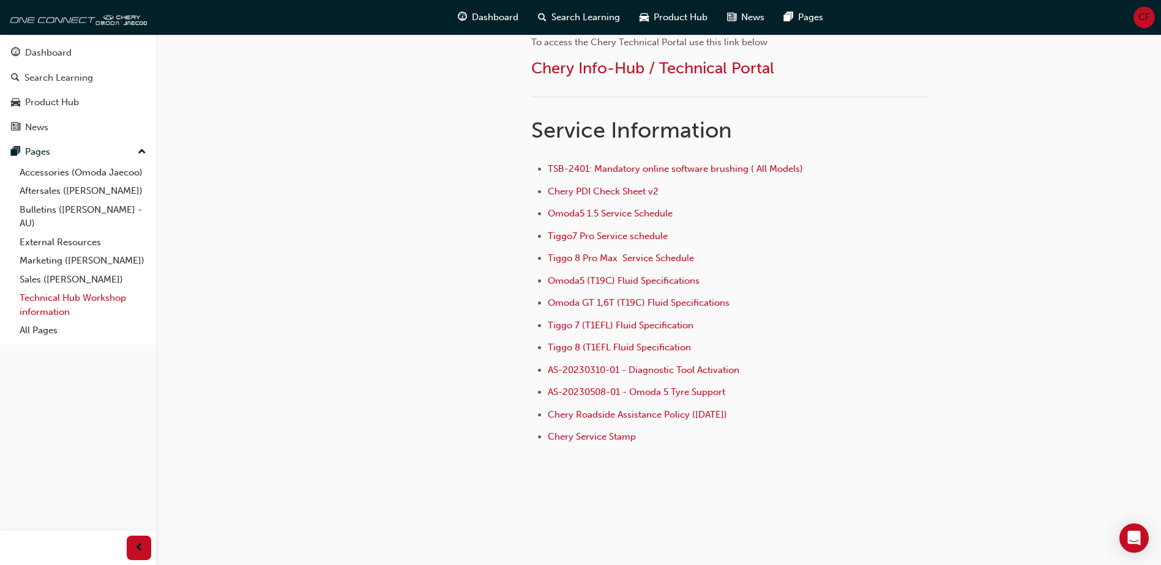
click at [64, 300] on link "Technical Hub Workshop information" at bounding box center [83, 305] width 136 height 32
click at [96, 245] on link "External Resources" at bounding box center [83, 242] width 136 height 19
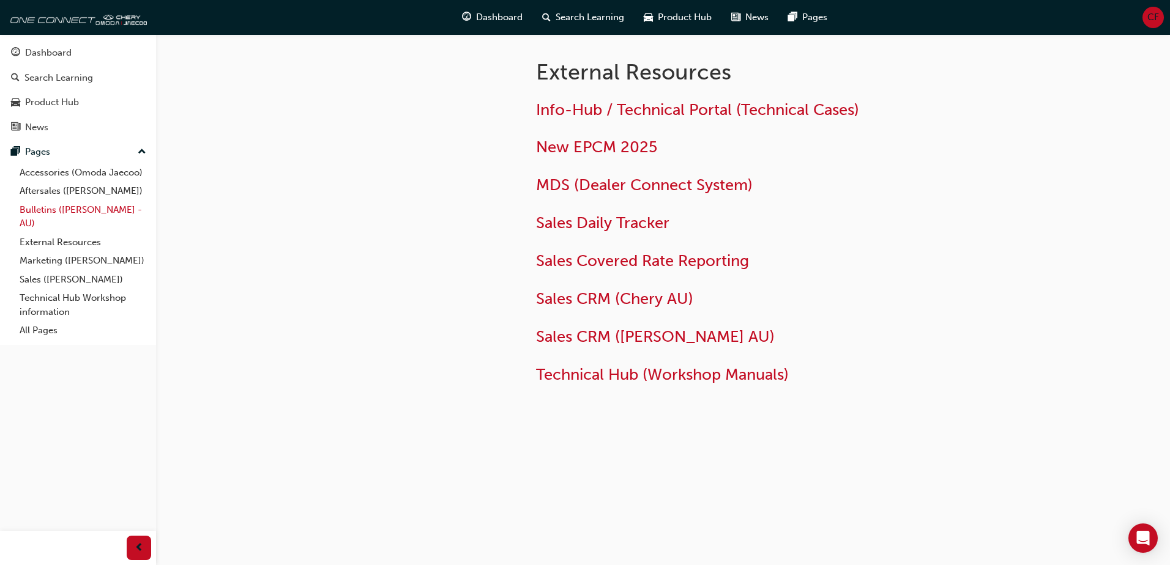
click at [72, 216] on link "Bulletins ([PERSON_NAME] - AU)" at bounding box center [83, 217] width 136 height 32
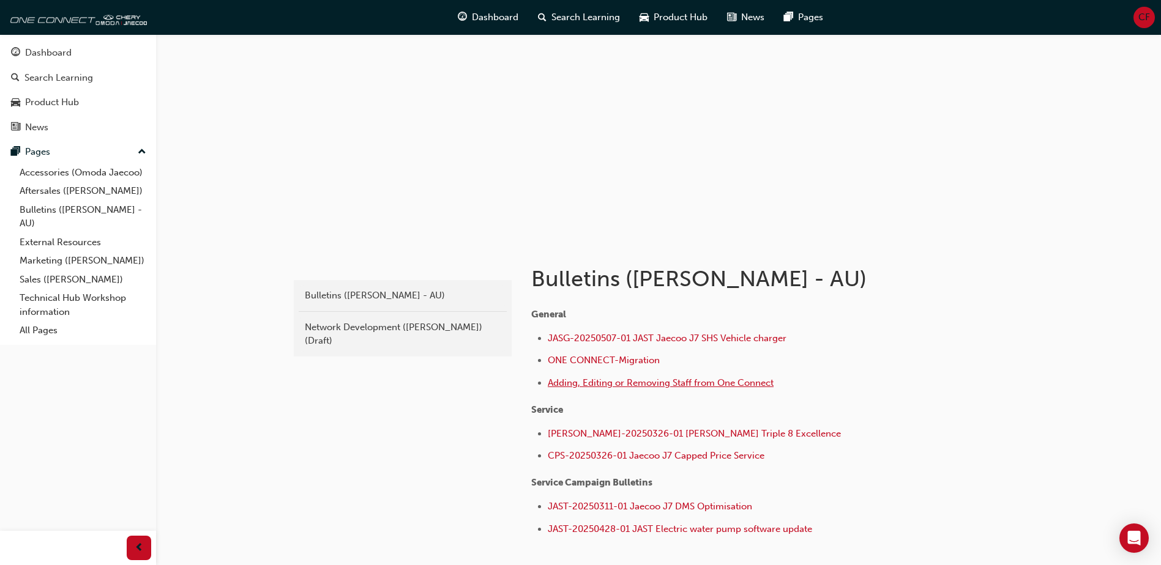
scroll to position [122, 0]
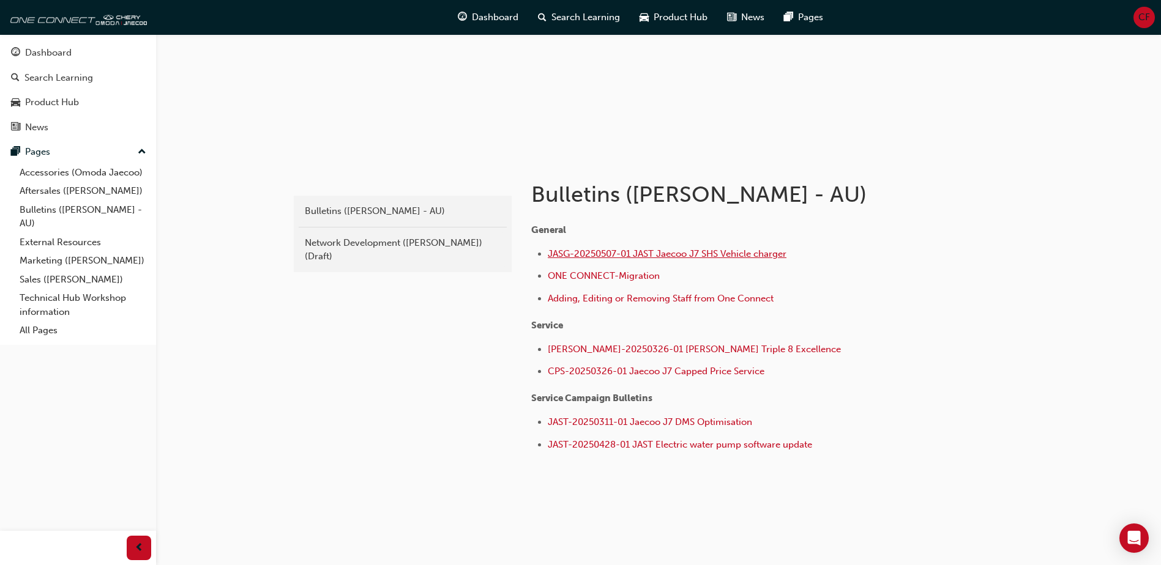
click at [684, 253] on span "JASG-20250507-01 JAST Jaecoo J7 SHS Vehicle charger" at bounding box center [667, 253] width 239 height 11
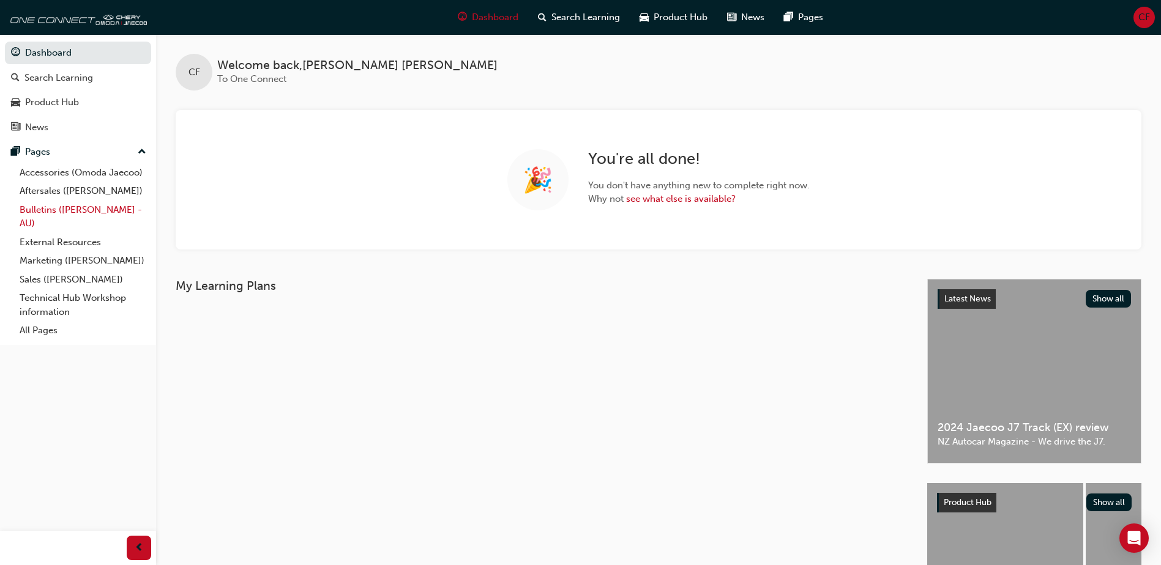
click at [87, 207] on link "Bulletins ([PERSON_NAME] - AU)" at bounding box center [83, 217] width 136 height 32
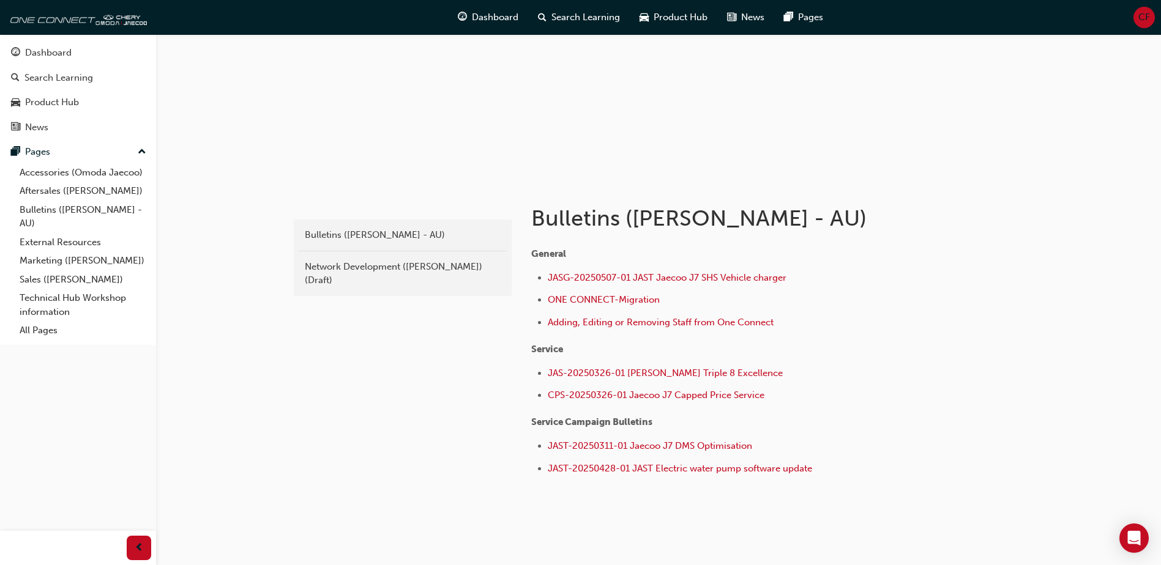
scroll to position [122, 0]
